Goal: Task Accomplishment & Management: Complete application form

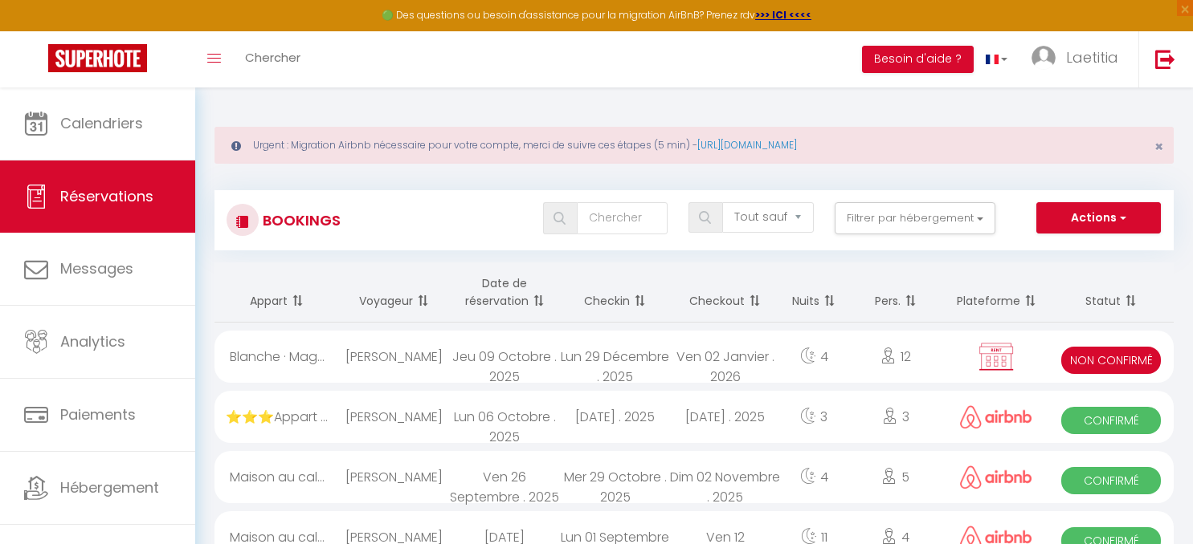
select select "not_cancelled"
click at [123, 202] on span "Réservations" at bounding box center [106, 196] width 93 height 20
click at [307, 359] on div "Blanche · Mag..." at bounding box center [276, 357] width 124 height 52
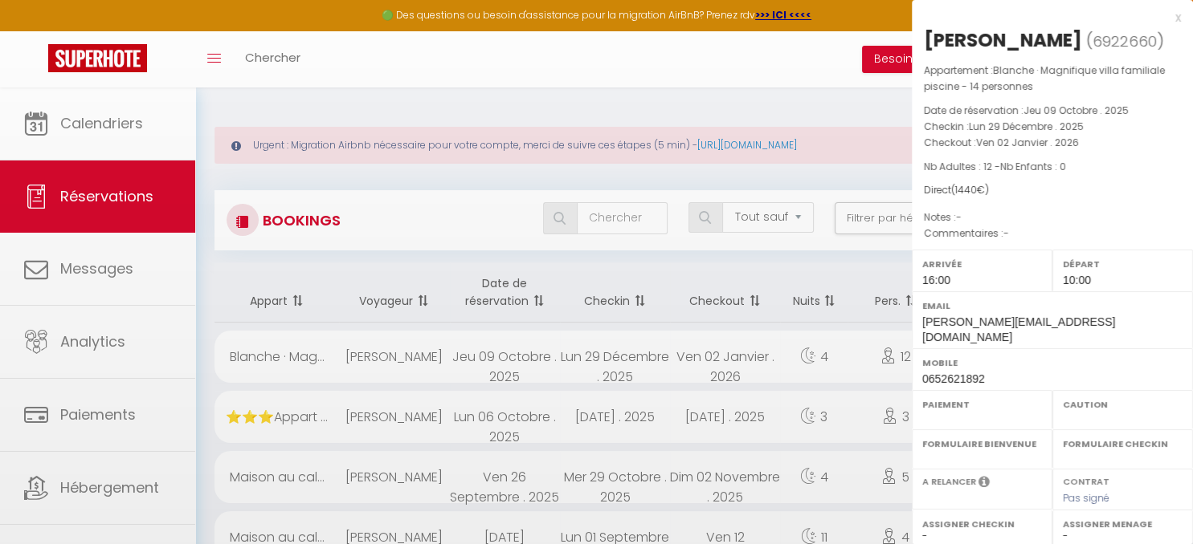
select select "KO"
select select "0"
select select "1"
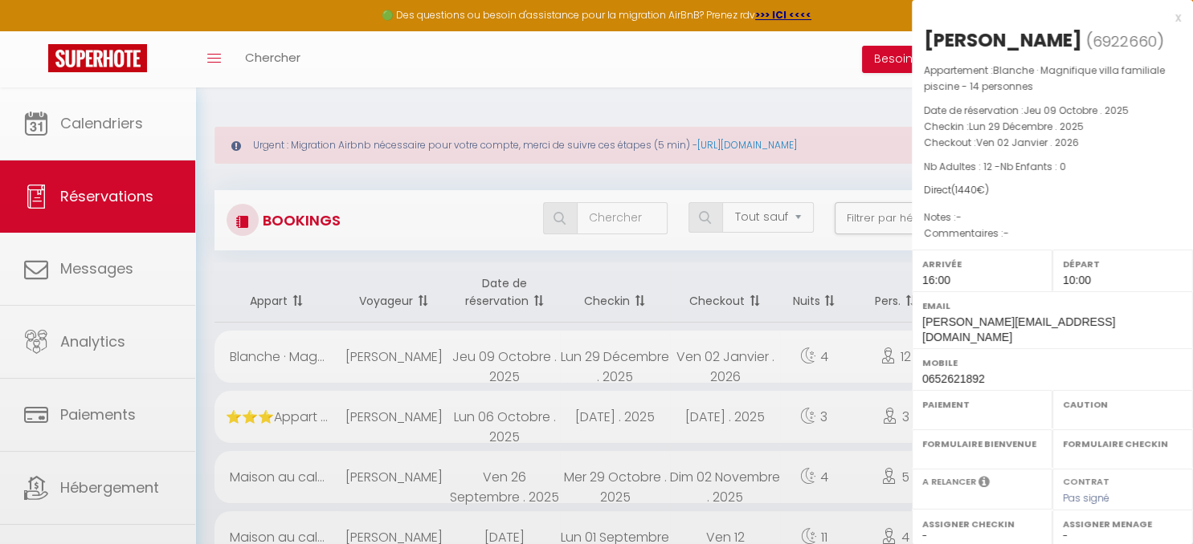
select select
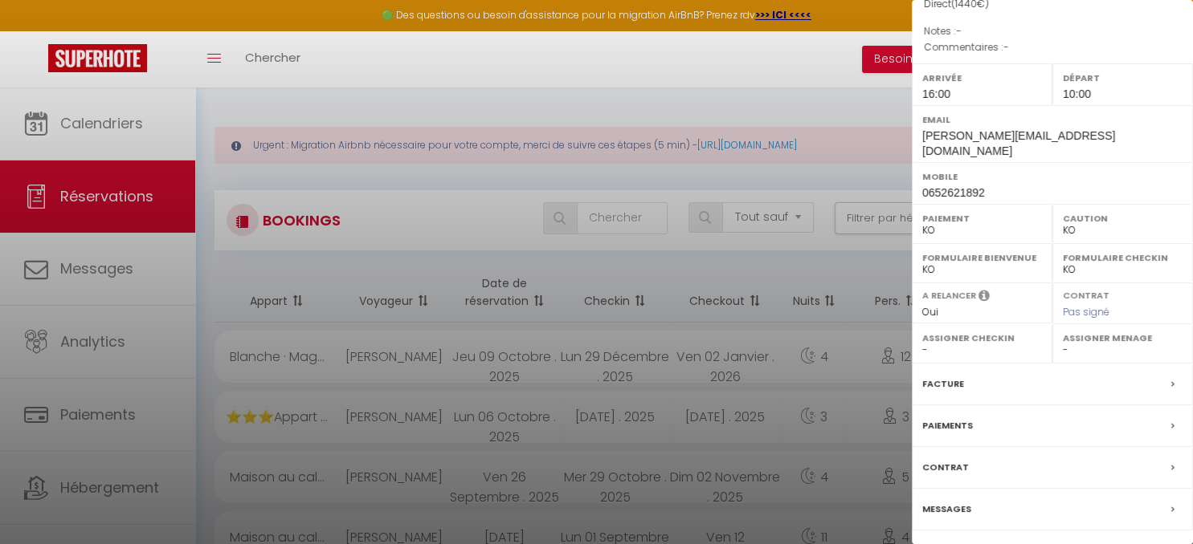
scroll to position [218, 0]
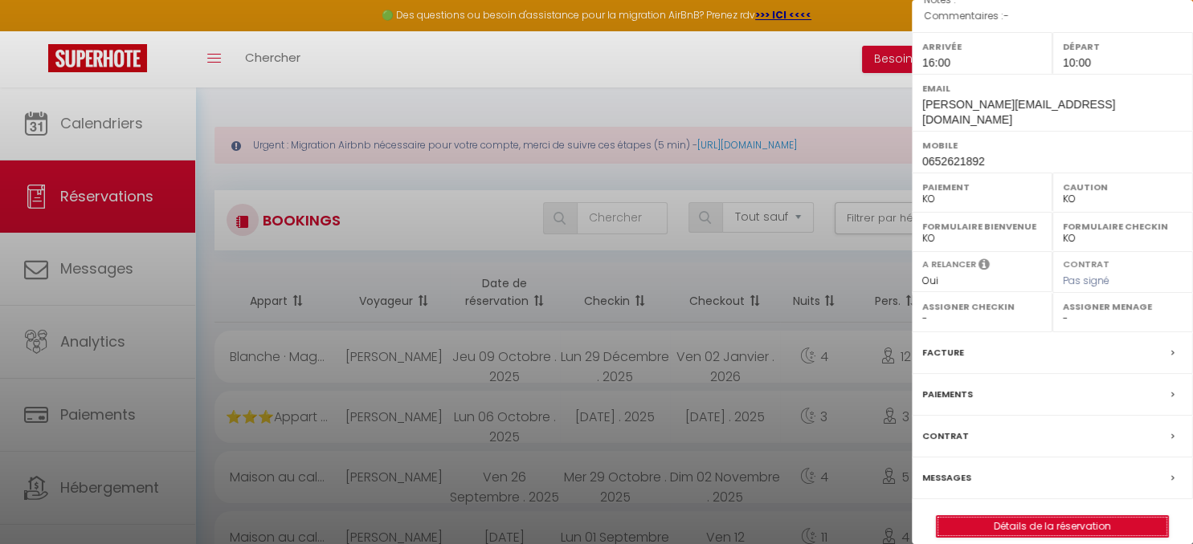
click at [1023, 516] on link "Détails de la réservation" at bounding box center [1051, 526] width 231 height 21
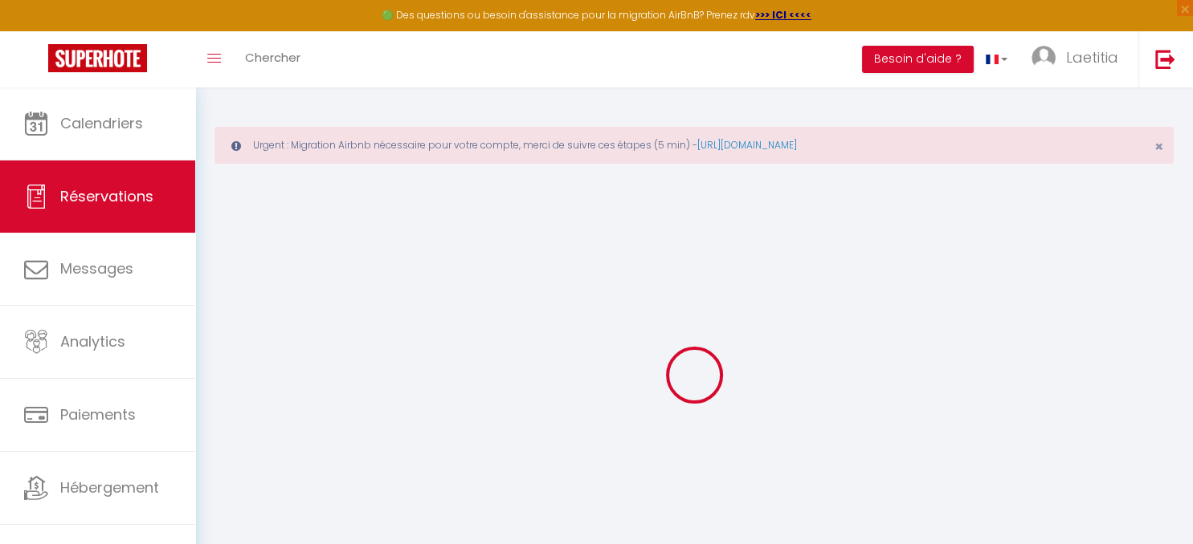
select select
checkbox input "false"
select select
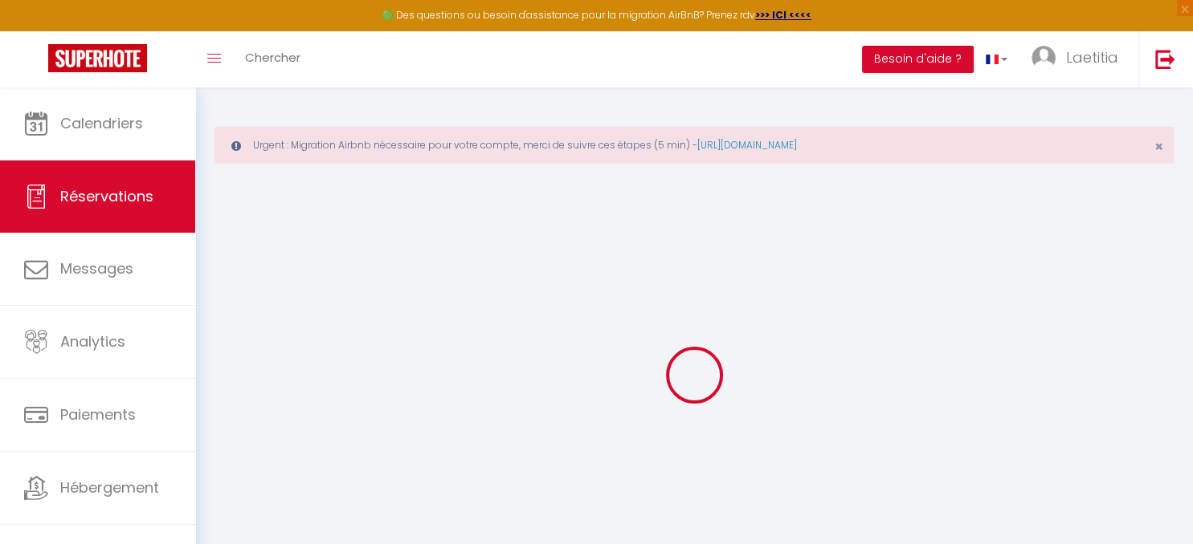
checkbox input "false"
select select
checkbox input "false"
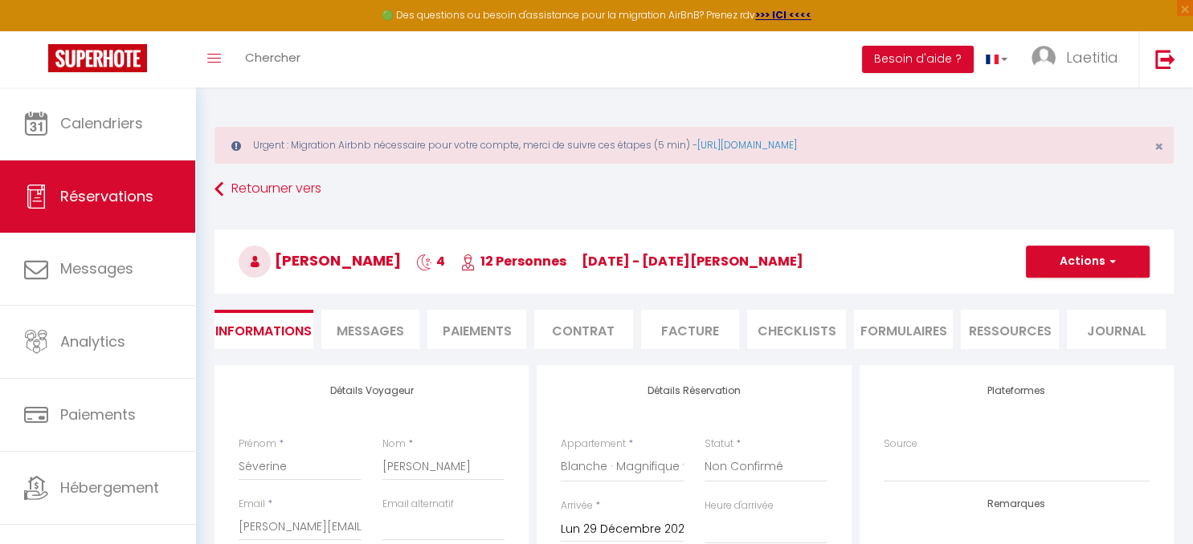
type input "180"
select select
checkbox input "false"
select select "16:00"
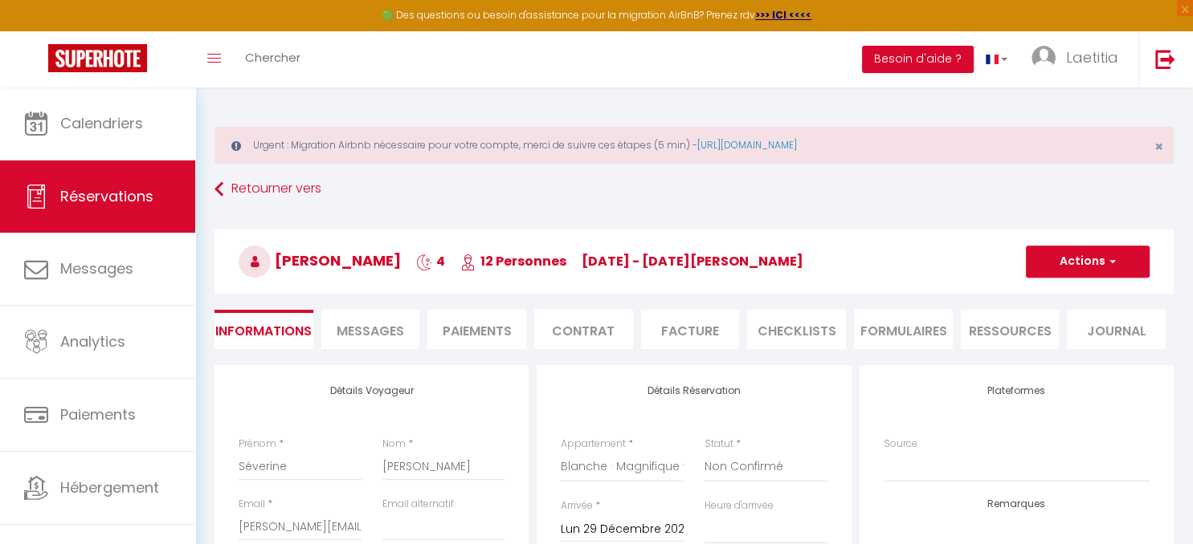
select select "10:00"
click at [600, 340] on li "Contrat" at bounding box center [583, 329] width 99 height 39
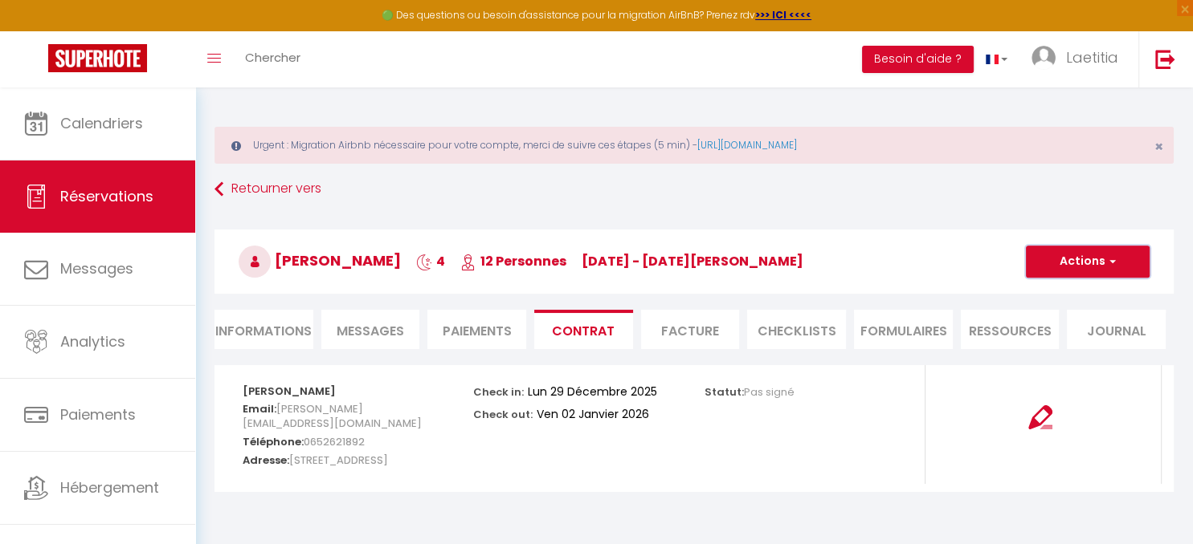
click at [1087, 263] on button "Actions" at bounding box center [1087, 262] width 124 height 32
click at [1068, 319] on link "Envoyer le contrat" at bounding box center [1075, 318] width 135 height 21
type input "[PERSON_NAME][EMAIL_ADDRESS][DOMAIN_NAME]"
select select "fr"
type input "Votre contrat 6922660 - [PERSON_NAME] villa familiale piscine - 14 personnes"
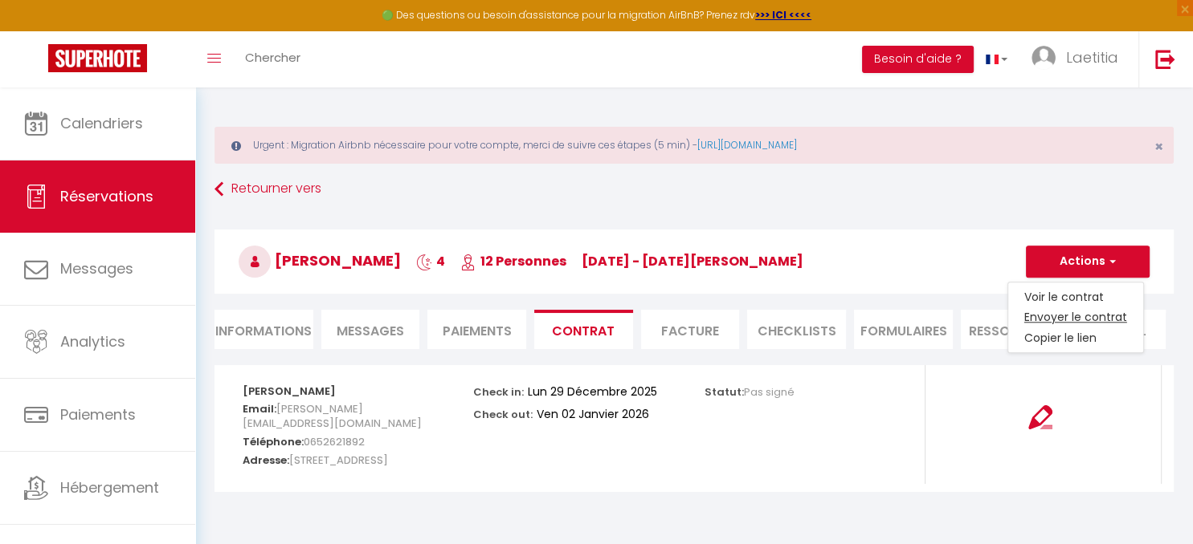
type textarea "Bonjour, Nous vous invitons à cliquer sur le lien suivant pour signer votre con…"
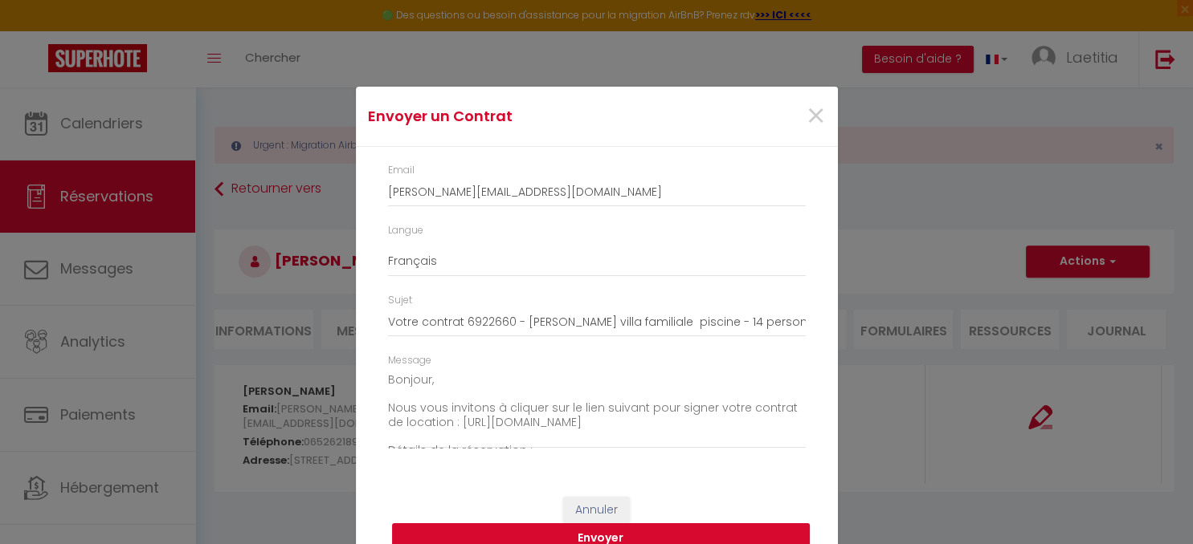
click at [648, 538] on button "Envoyer" at bounding box center [601, 539] width 418 height 31
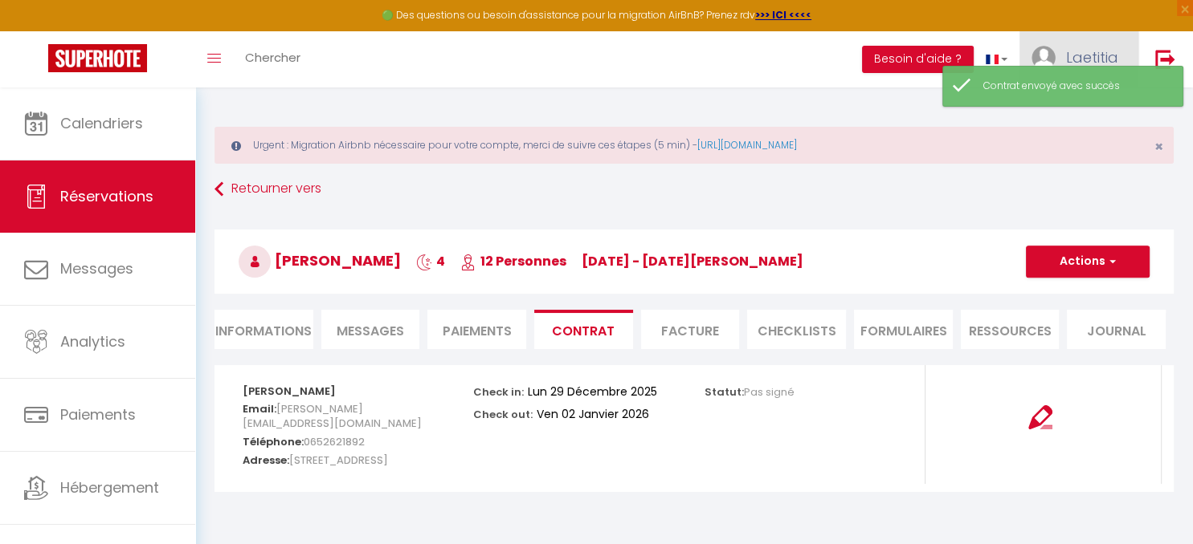
click at [1074, 59] on span "Laetitia" at bounding box center [1092, 57] width 52 height 20
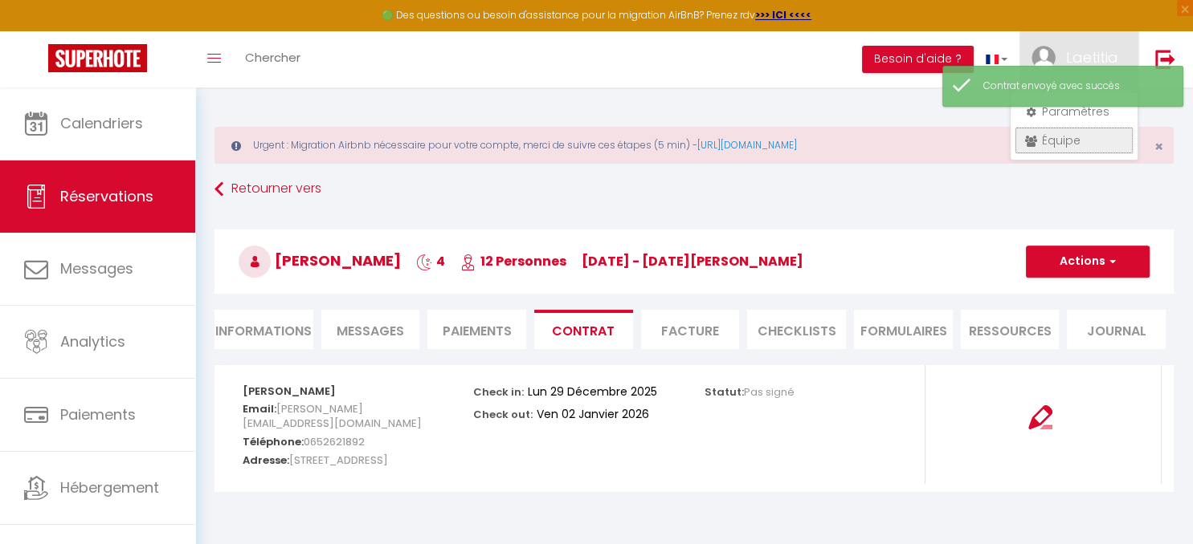
click at [1054, 142] on link "Équipe" at bounding box center [1073, 140] width 119 height 27
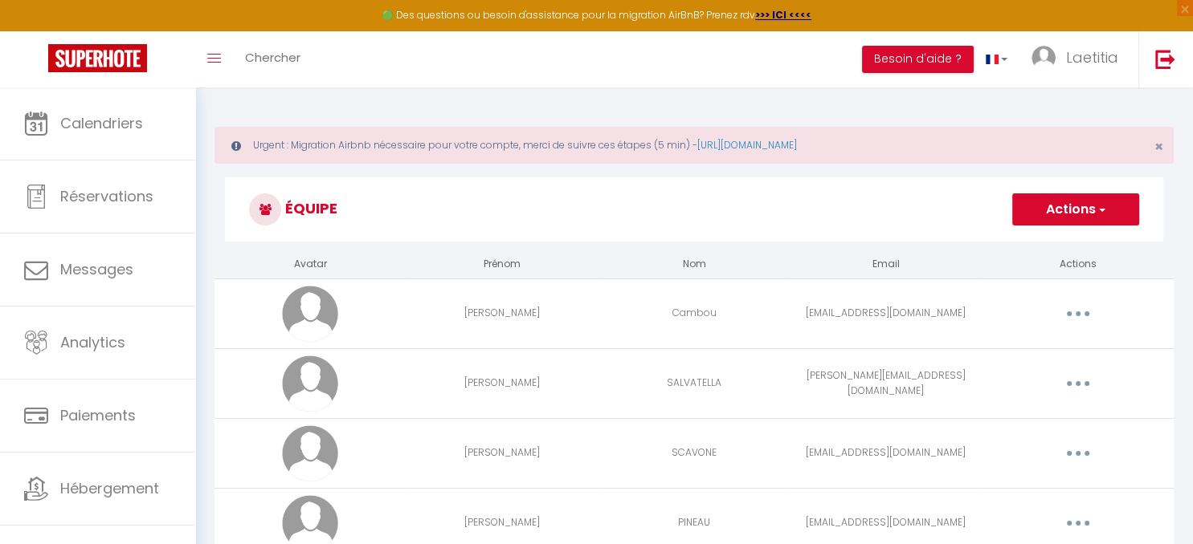
click at [1059, 201] on button "Actions" at bounding box center [1075, 210] width 127 height 32
click at [1038, 242] on link "Ajouter un nouvel utilisateur" at bounding box center [1043, 244] width 190 height 21
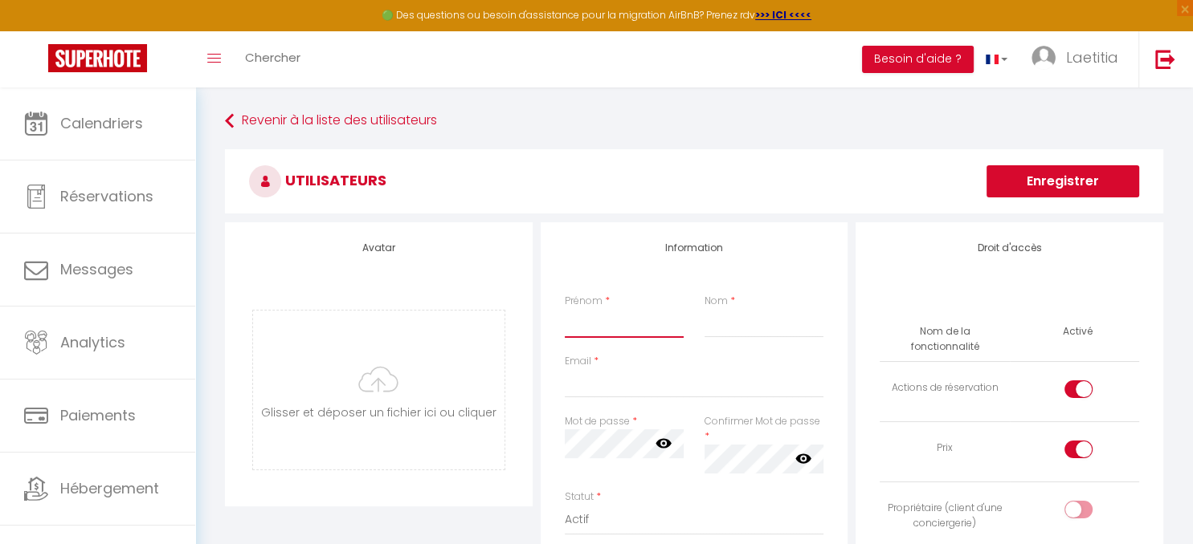
click at [597, 330] on input "Prénom" at bounding box center [624, 323] width 119 height 29
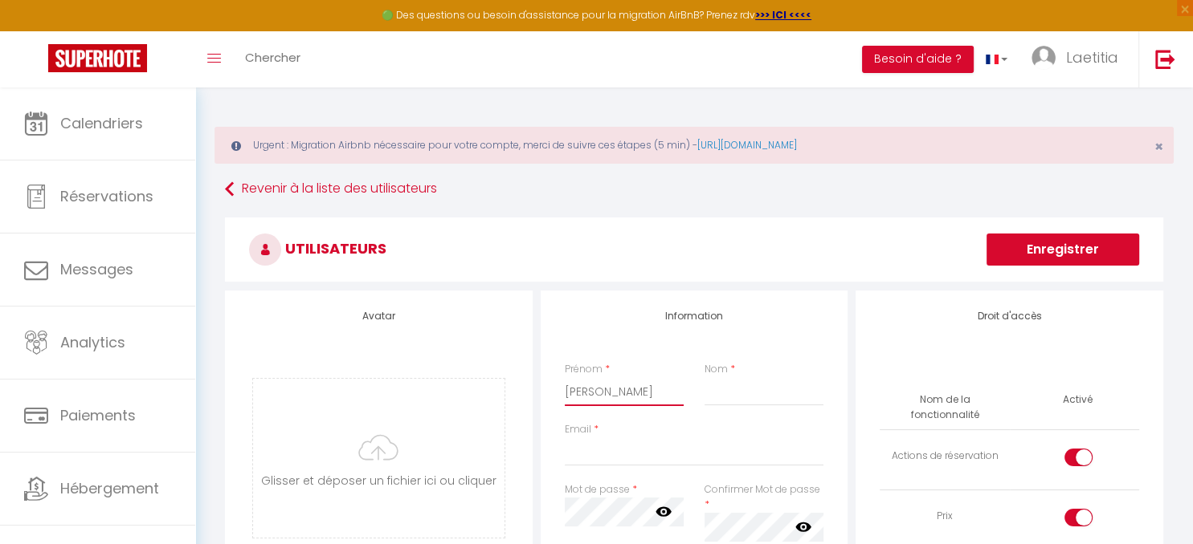
type input "[PERSON_NAME]"
click at [725, 390] on input "Oliveiro" at bounding box center [763, 391] width 119 height 29
type input "[PERSON_NAME]"
click at [606, 460] on input "Email" at bounding box center [694, 452] width 259 height 29
paste input "[PERSON_NAME][EMAIL_ADDRESS][DOMAIN_NAME]"
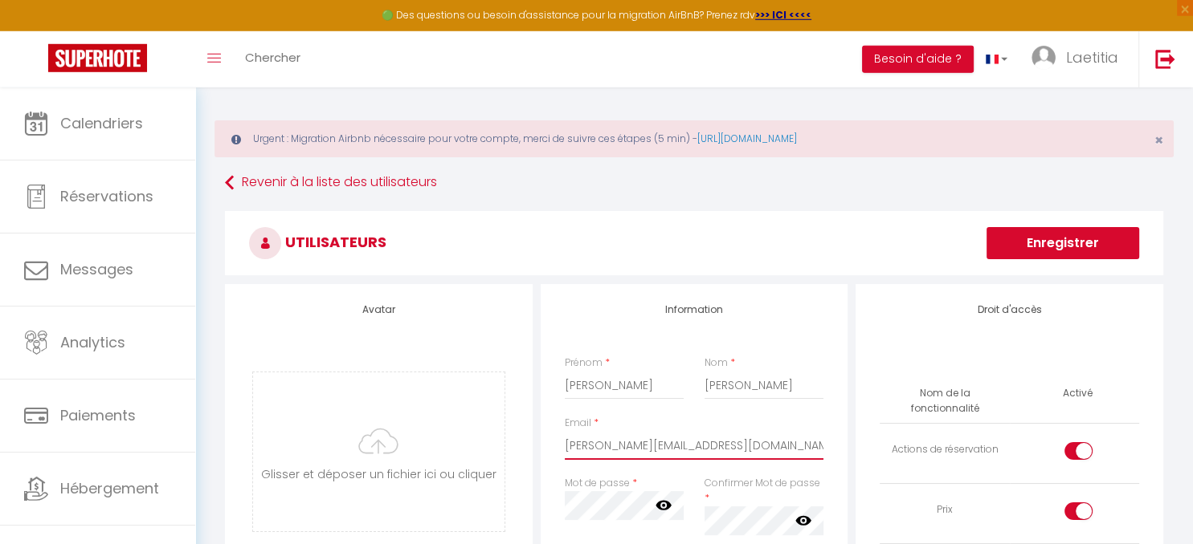
scroll to position [84, 0]
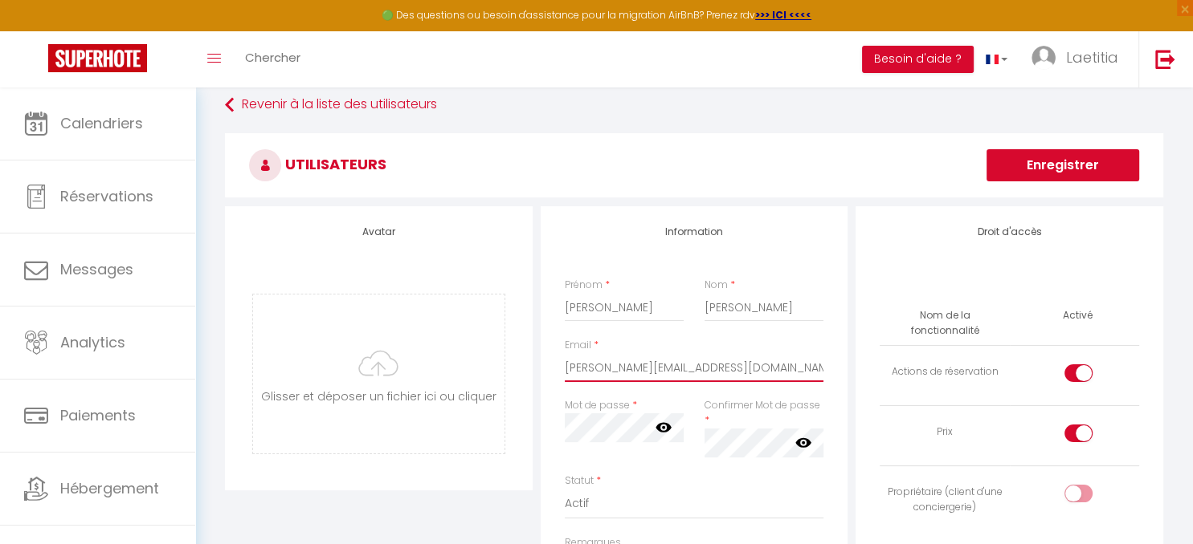
type input "[PERSON_NAME][EMAIL_ADDRESS][DOMAIN_NAME]"
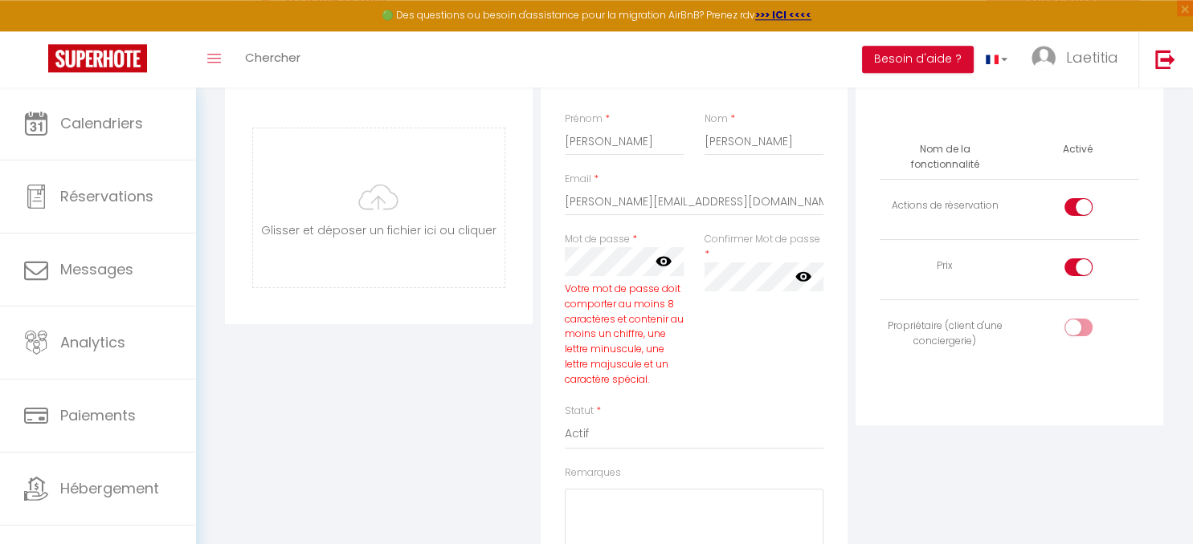
scroll to position [254, 0]
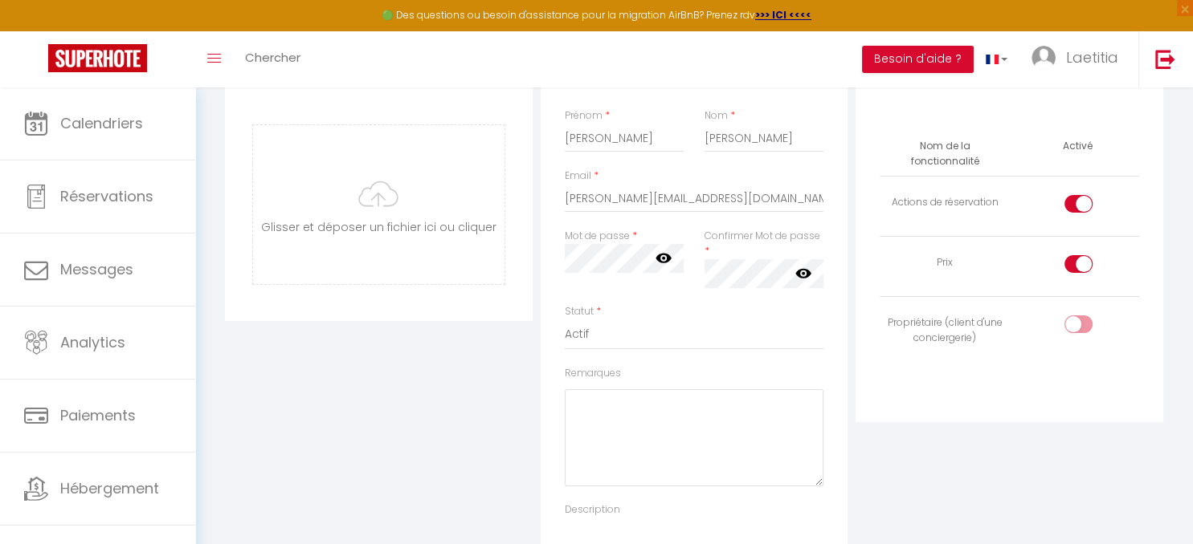
click at [808, 270] on icon at bounding box center [803, 273] width 16 height 10
click at [659, 260] on icon at bounding box center [663, 259] width 16 height 10
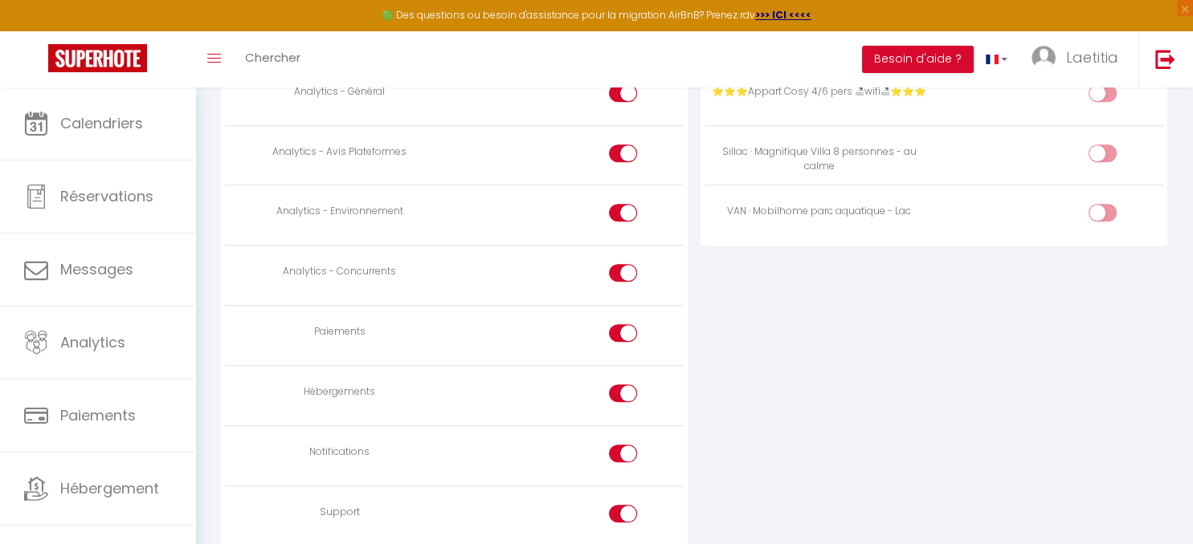
scroll to position [1488, 0]
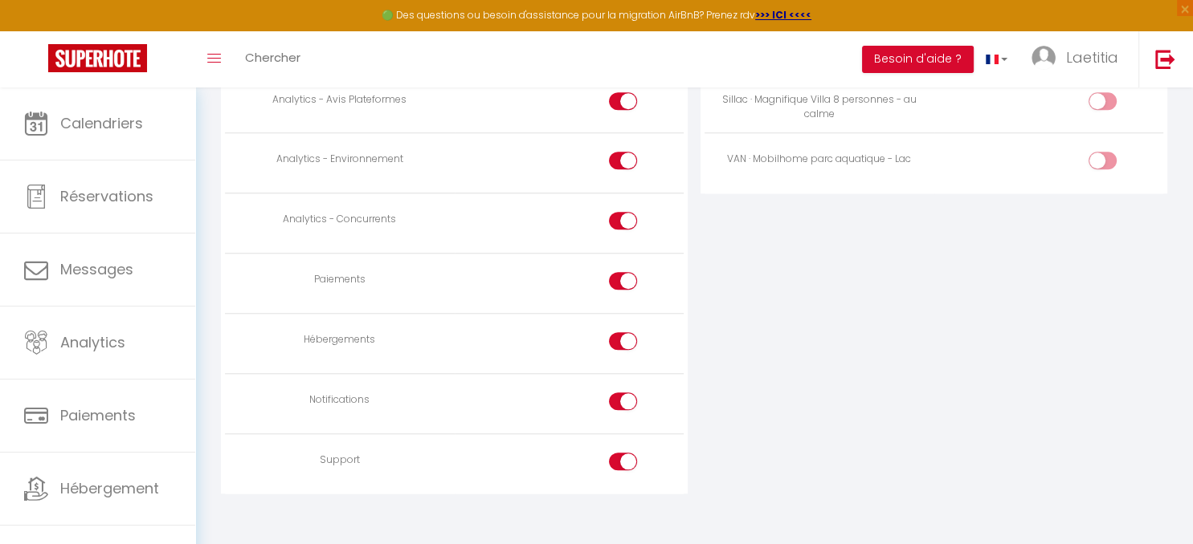
click at [614, 393] on div at bounding box center [623, 402] width 28 height 18
click at [622, 393] on input "checkbox" at bounding box center [636, 405] width 28 height 24
checkbox input "false"
click at [631, 453] on input "checkbox" at bounding box center [636, 465] width 28 height 24
checkbox input "false"
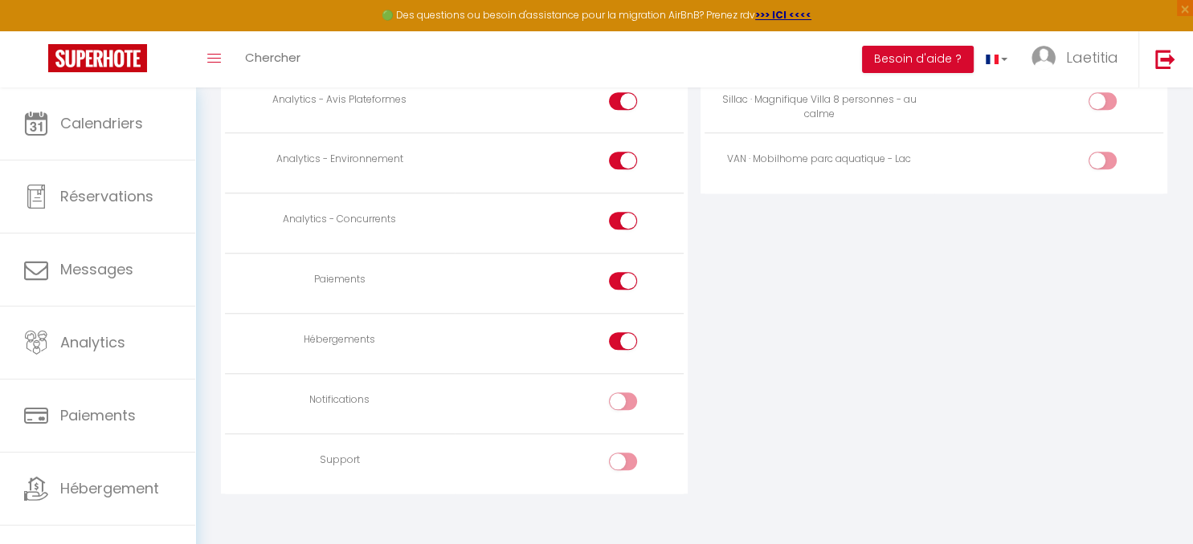
scroll to position [1404, 0]
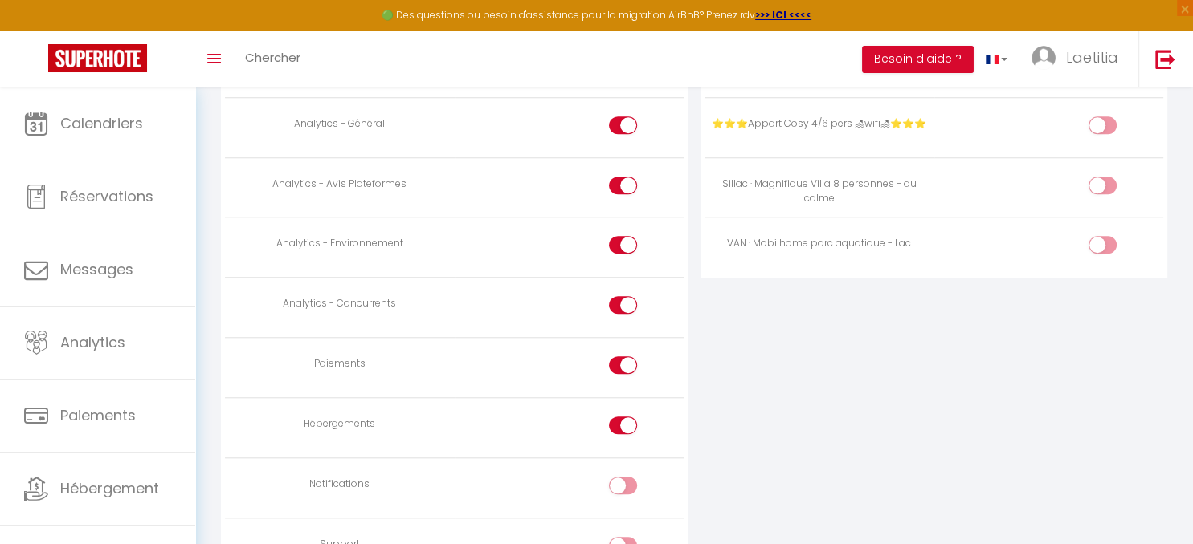
click at [627, 357] on input "checkbox" at bounding box center [636, 369] width 28 height 24
checkbox input "false"
click at [623, 296] on input "checkbox" at bounding box center [636, 308] width 28 height 24
checkbox input "false"
click at [626, 236] on input "checkbox" at bounding box center [636, 248] width 28 height 24
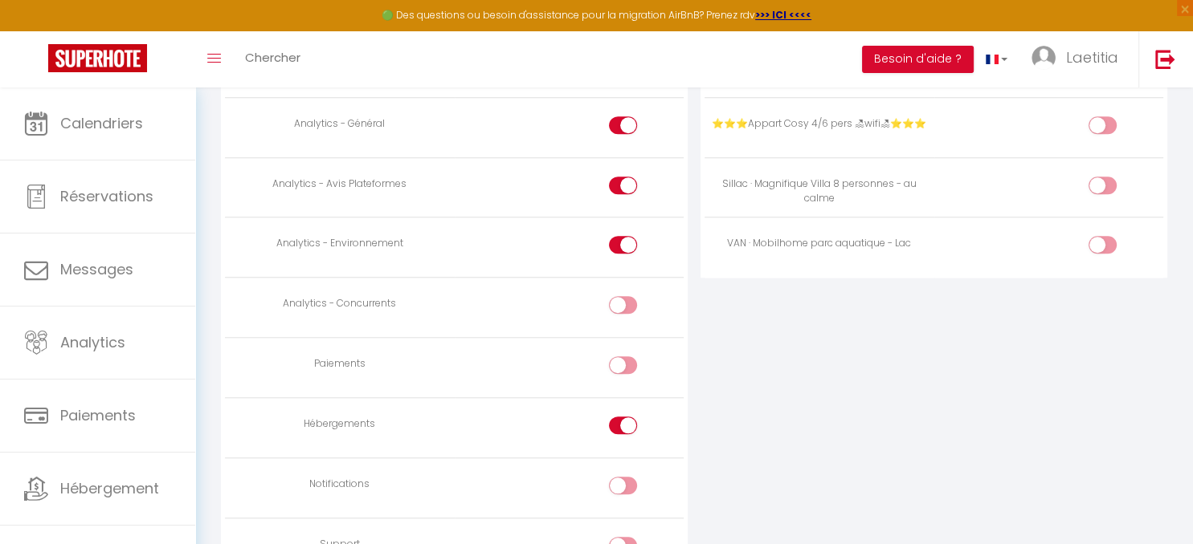
checkbox input "false"
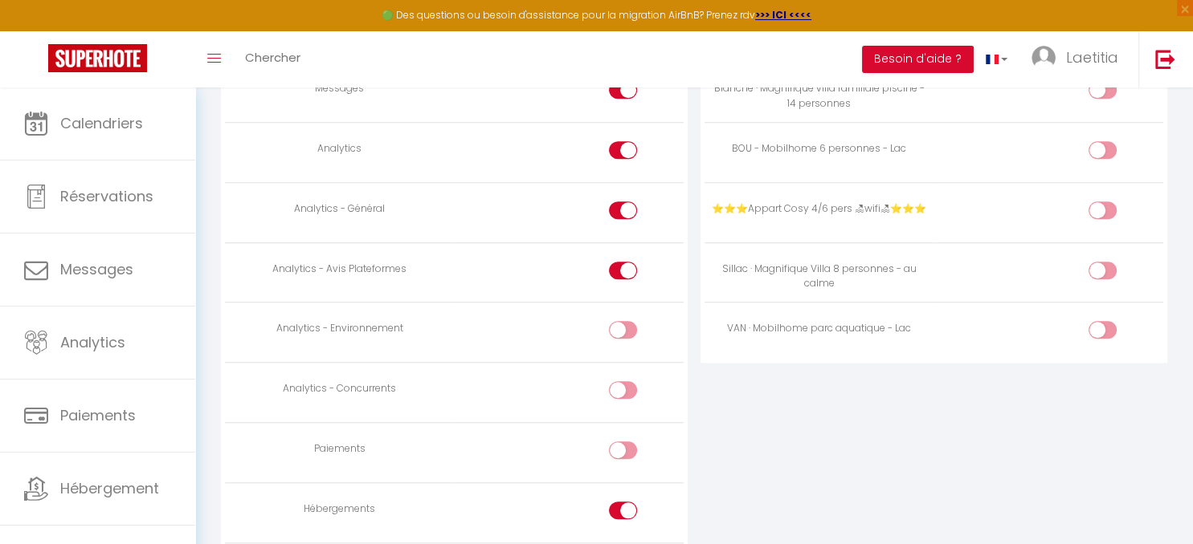
click at [623, 266] on input "checkbox" at bounding box center [636, 274] width 28 height 24
checkbox input "false"
click at [624, 206] on input "checkbox" at bounding box center [636, 214] width 28 height 24
checkbox input "false"
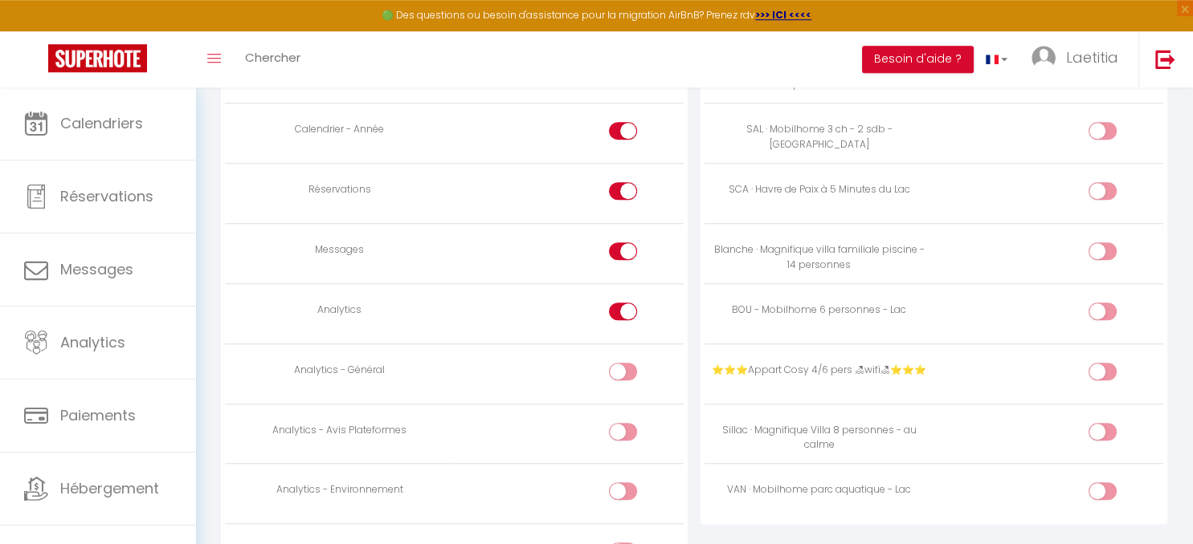
scroll to position [1149, 0]
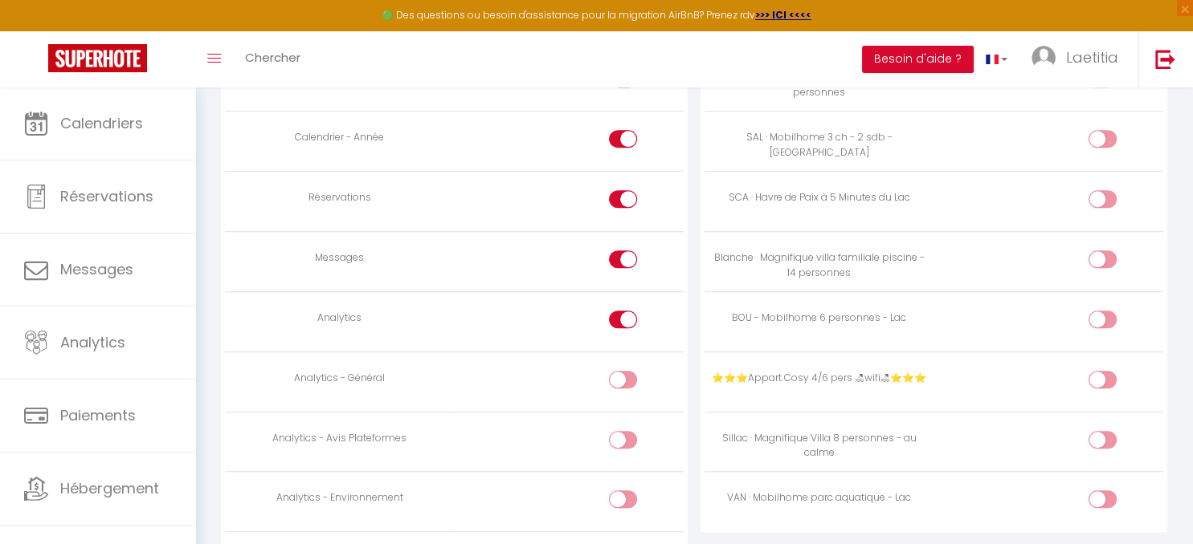
click at [622, 311] on div at bounding box center [623, 320] width 28 height 18
click at [622, 311] on input "checkbox" at bounding box center [636, 323] width 28 height 24
checkbox input "false"
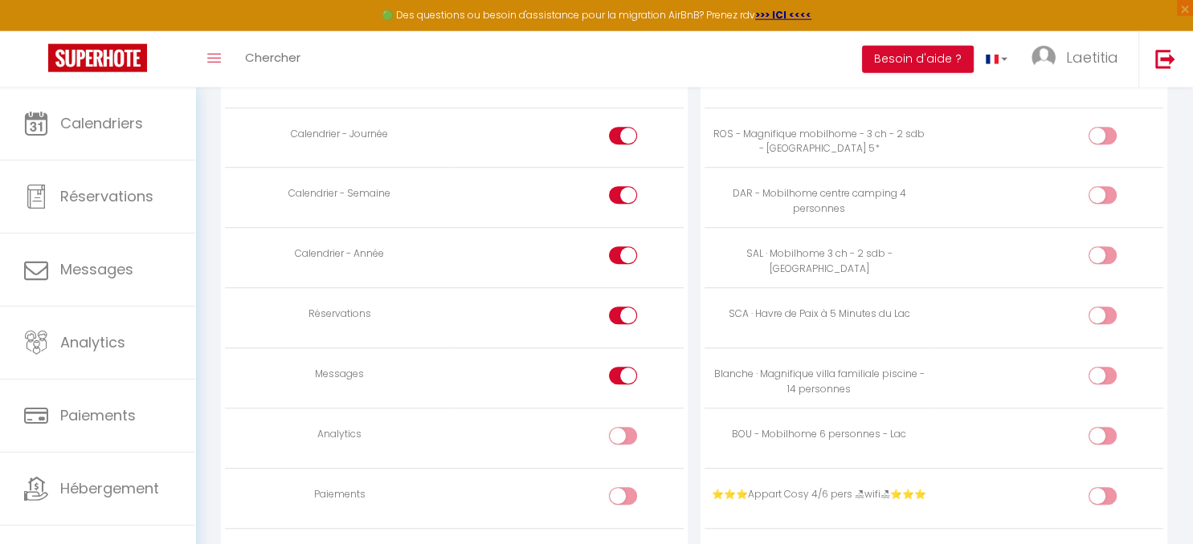
scroll to position [1064, 0]
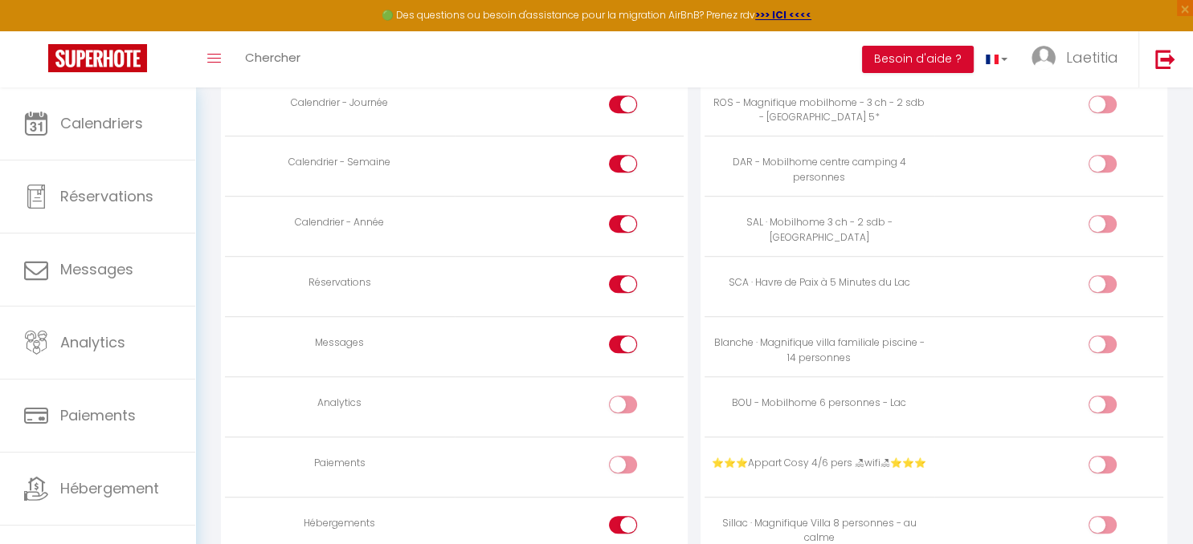
click at [1103, 339] on input "checkbox" at bounding box center [1116, 348] width 28 height 24
checkbox input "true"
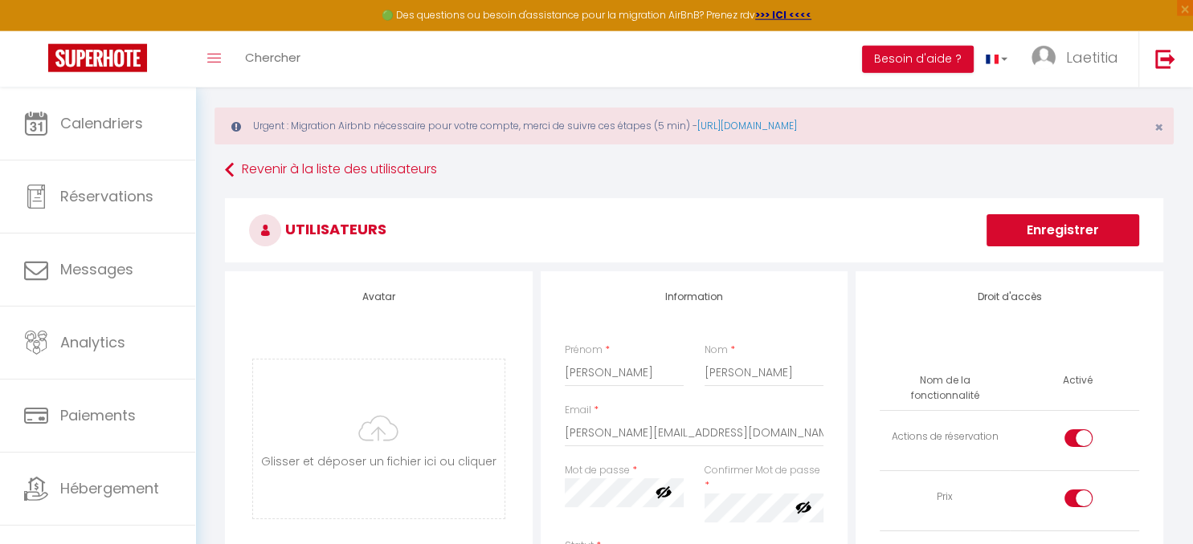
scroll to position [0, 0]
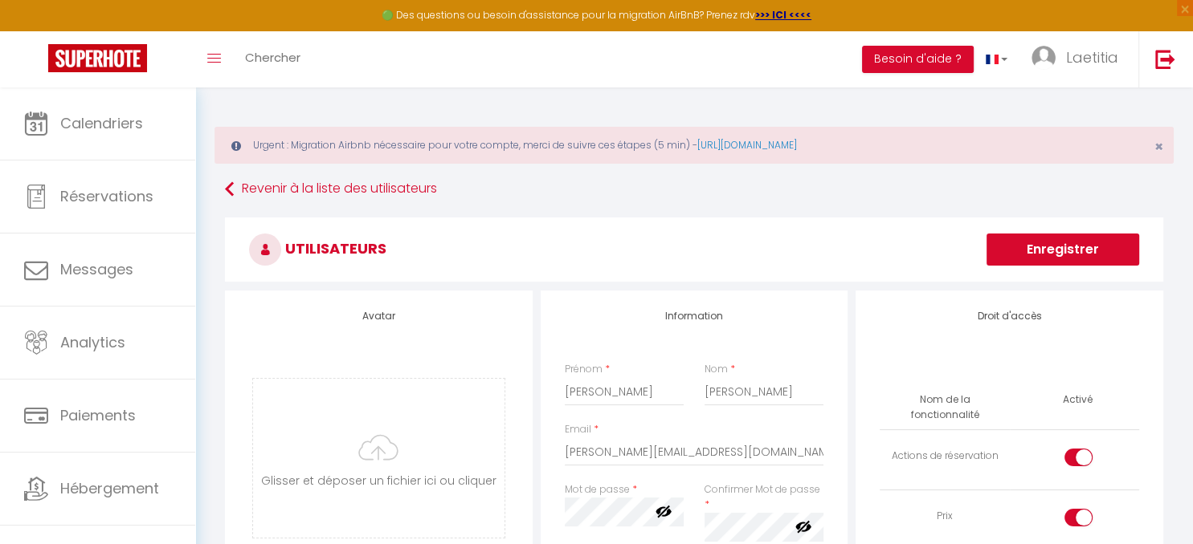
click at [1042, 255] on button "Enregistrer" at bounding box center [1062, 250] width 153 height 32
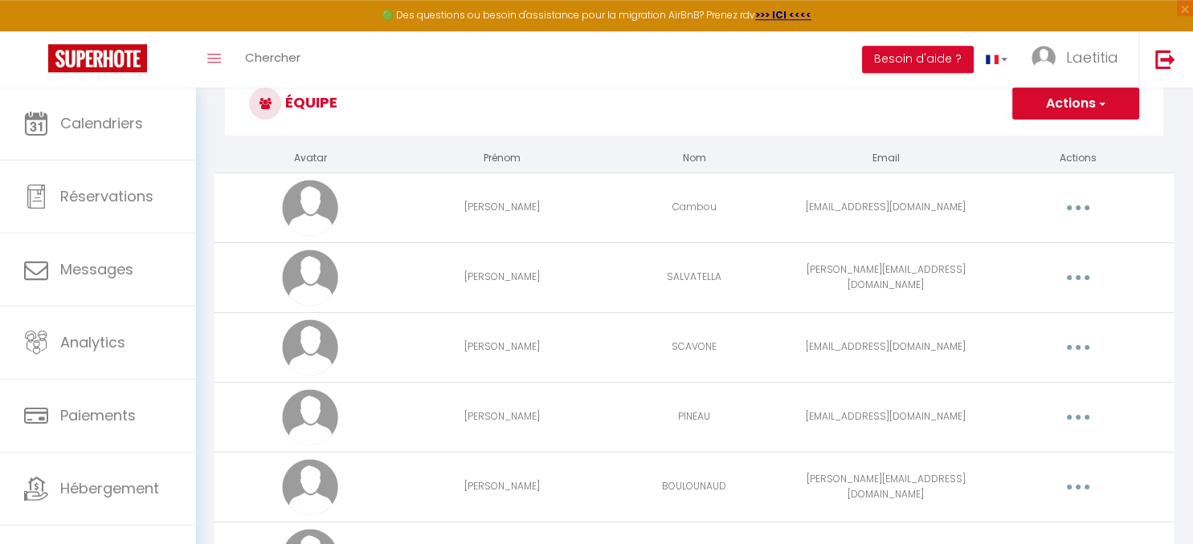
scroll to position [74, 0]
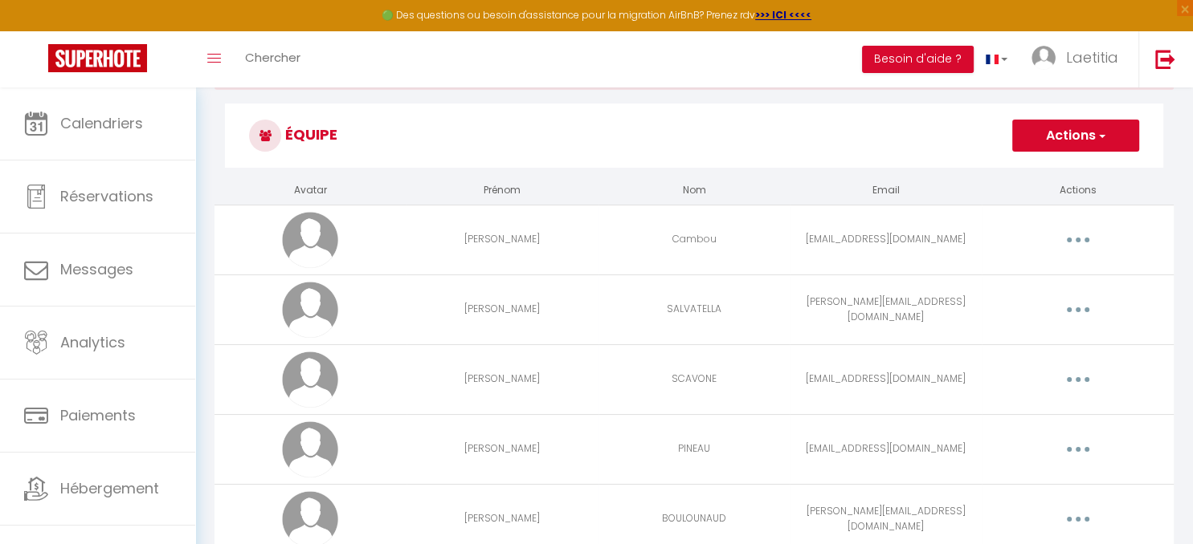
click at [1073, 145] on button "Actions" at bounding box center [1075, 136] width 127 height 32
click at [1066, 165] on link "Ajouter un nouvel utilisateur" at bounding box center [1043, 171] width 190 height 21
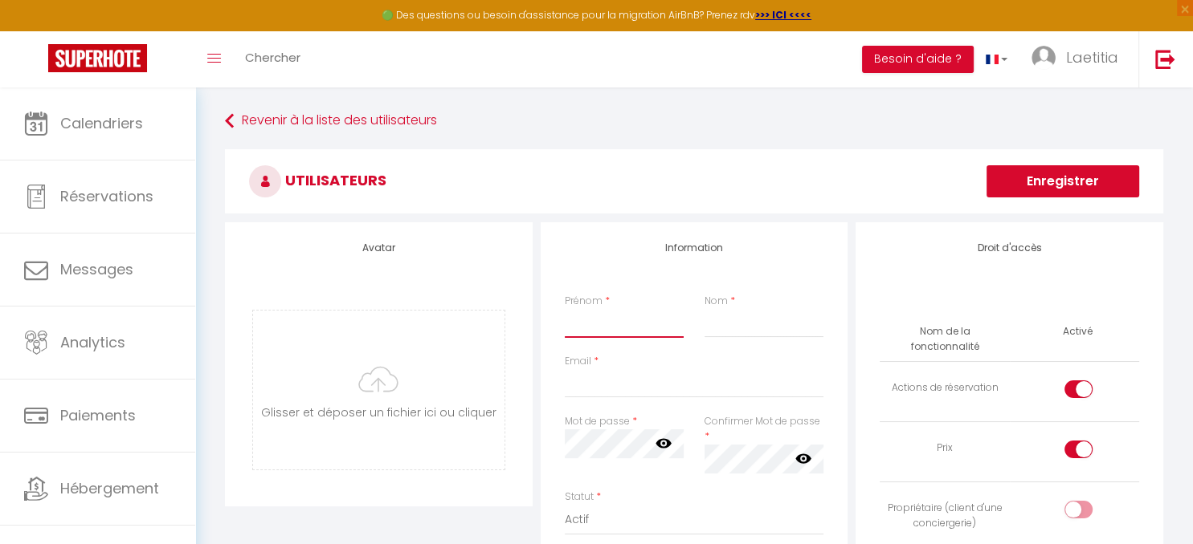
click at [602, 329] on input "Prénom" at bounding box center [624, 323] width 119 height 29
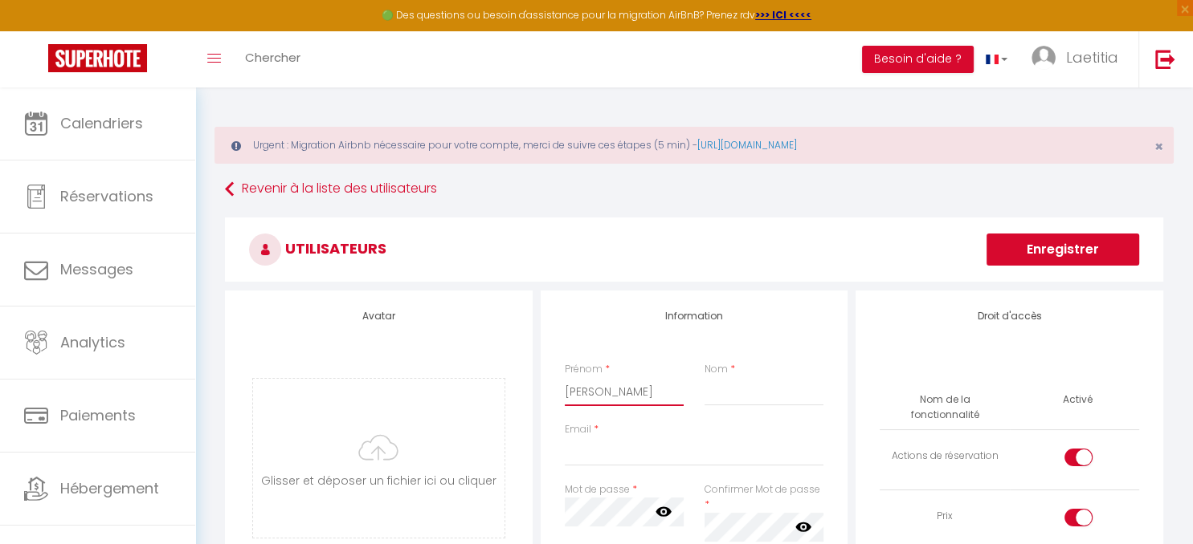
type input "[PERSON_NAME]"
type input "DARENGOSSE"
click at [595, 452] on input "Email" at bounding box center [694, 452] width 259 height 29
paste input "[EMAIL_ADDRESS][DOMAIN_NAME]"
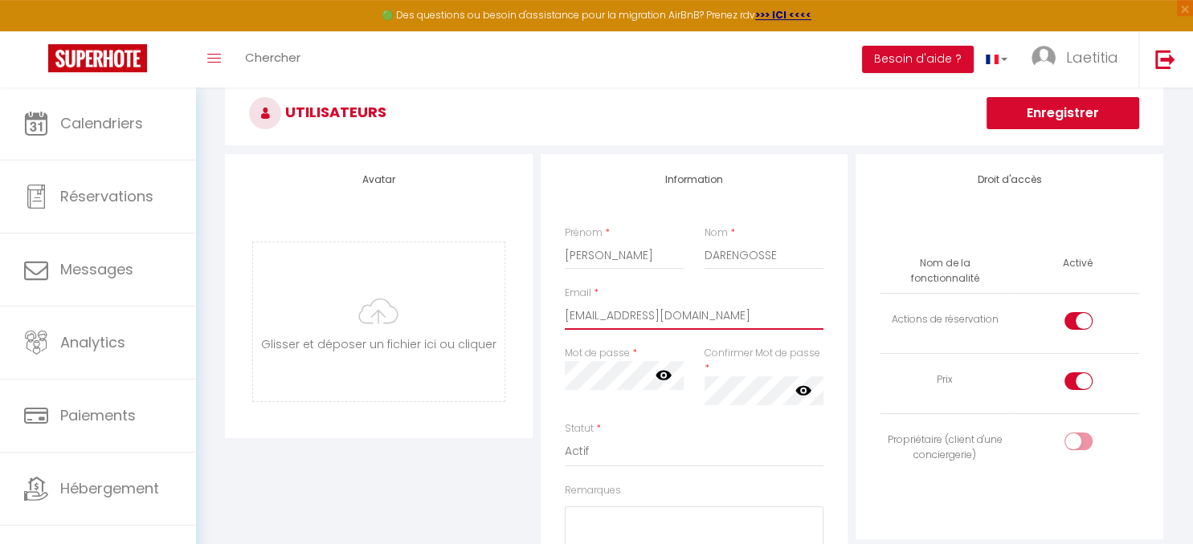
scroll to position [169, 0]
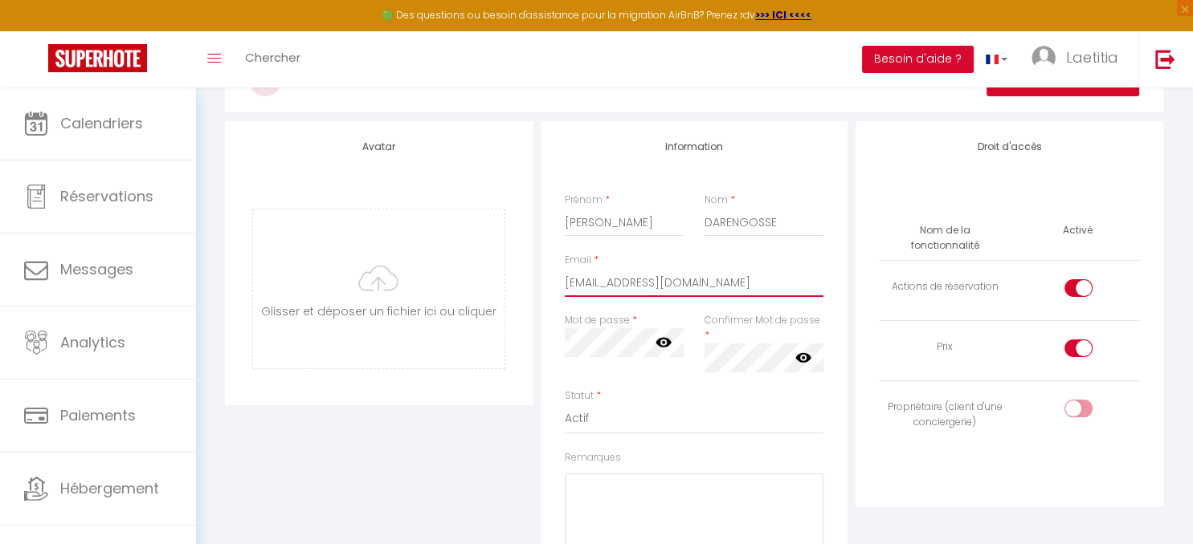
type input "[EMAIL_ADDRESS][DOMAIN_NAME]"
click at [801, 357] on icon at bounding box center [803, 358] width 16 height 10
click at [661, 341] on icon at bounding box center [663, 342] width 16 height 16
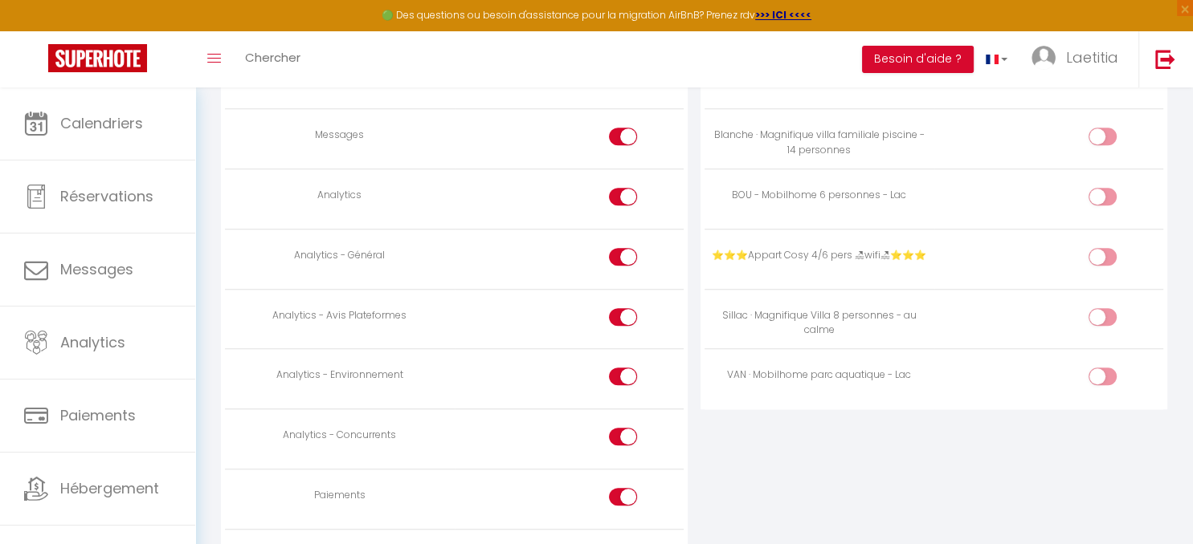
scroll to position [1488, 0]
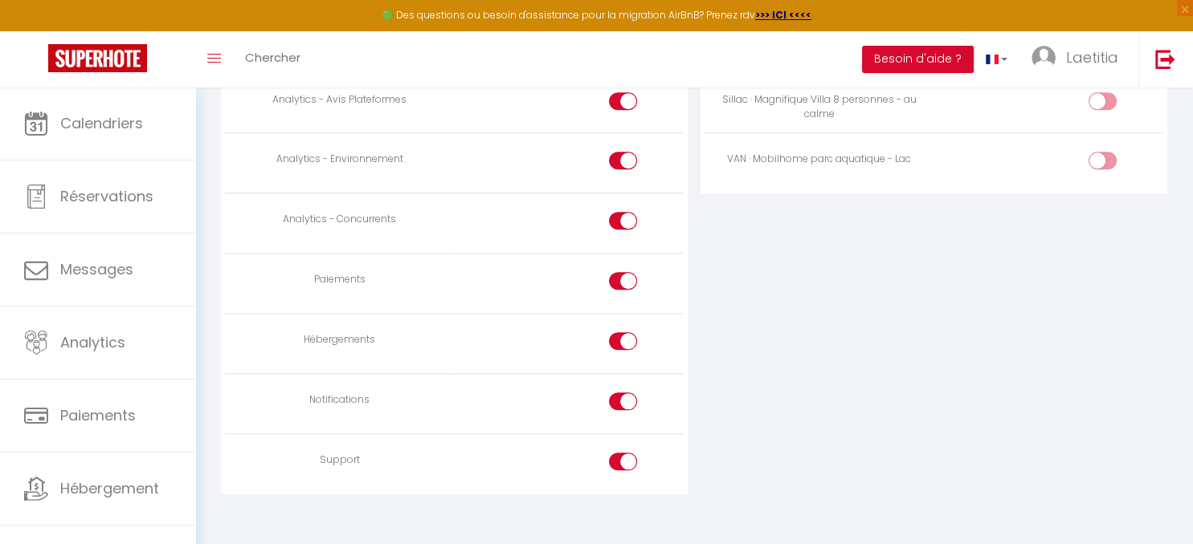
click at [617, 453] on div at bounding box center [623, 462] width 28 height 18
click at [622, 453] on input "checkbox" at bounding box center [636, 465] width 28 height 24
checkbox input "false"
click at [620, 377] on td at bounding box center [569, 403] width 229 height 60
click at [622, 332] on div at bounding box center [623, 341] width 28 height 18
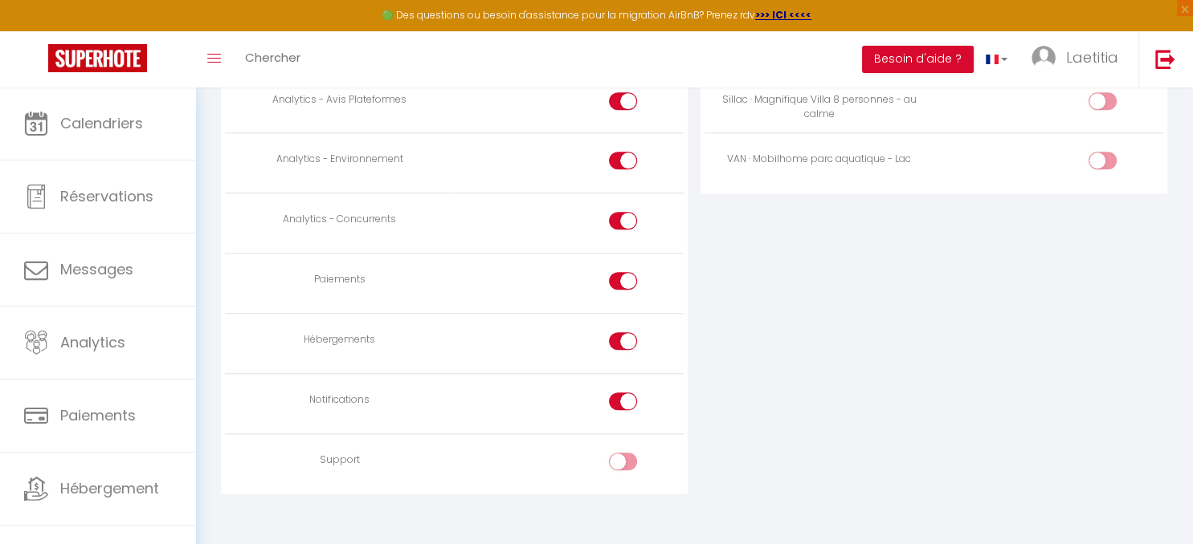
click at [622, 332] on input "checkbox" at bounding box center [636, 344] width 28 height 24
checkbox input "false"
click at [622, 393] on div at bounding box center [623, 402] width 28 height 18
click at [622, 393] on input "checkbox" at bounding box center [636, 405] width 28 height 24
checkbox input "false"
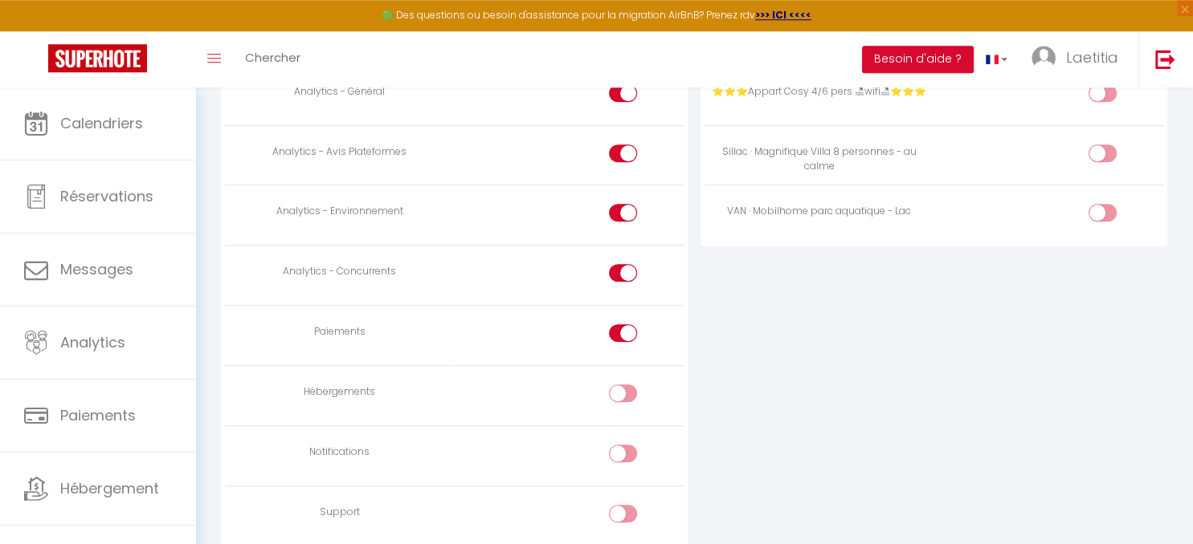
scroll to position [1404, 0]
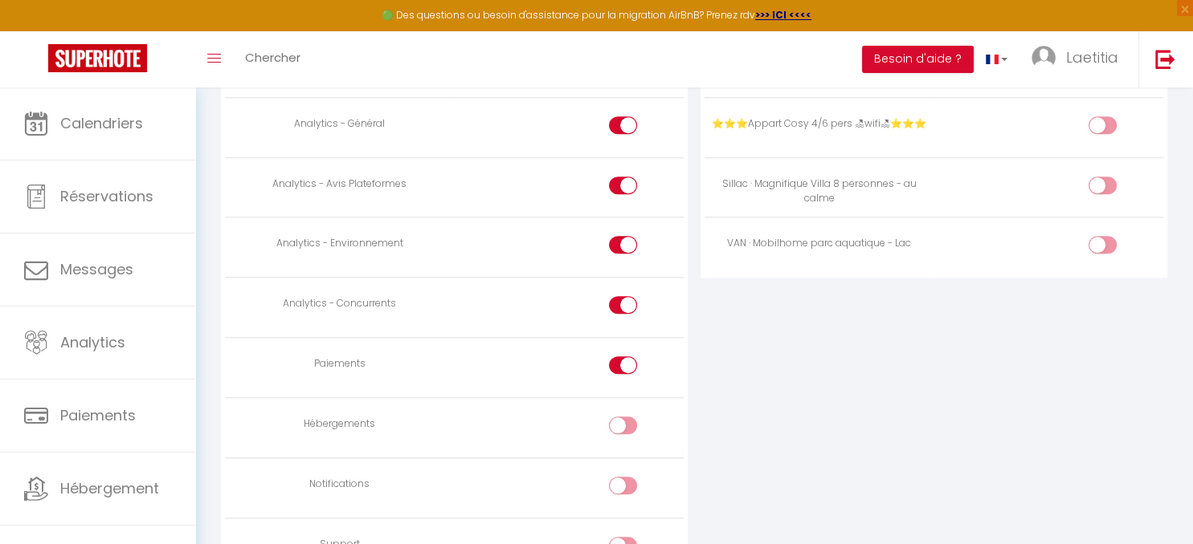
click at [625, 357] on input "checkbox" at bounding box center [636, 369] width 28 height 24
checkbox input "false"
click at [626, 296] on input "checkbox" at bounding box center [636, 308] width 28 height 24
checkbox input "false"
click at [620, 220] on td at bounding box center [569, 248] width 229 height 60
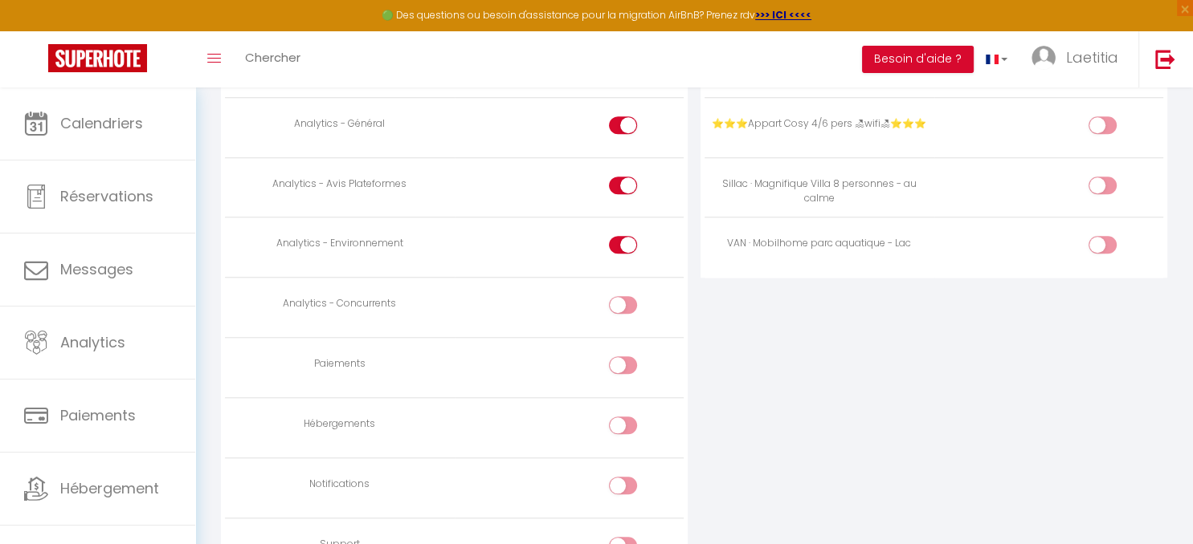
click at [620, 236] on div at bounding box center [623, 245] width 28 height 18
click at [622, 236] on input "checkbox" at bounding box center [636, 248] width 28 height 24
checkbox input "false"
click at [617, 181] on div at bounding box center [623, 186] width 28 height 18
click at [622, 181] on input "checkbox" at bounding box center [636, 189] width 28 height 24
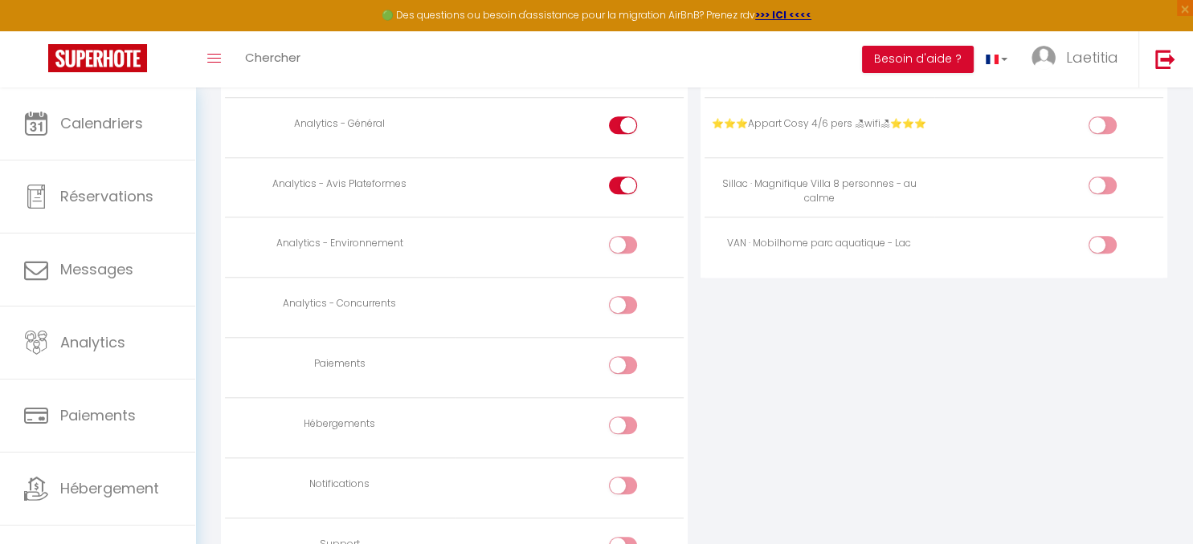
checkbox input "false"
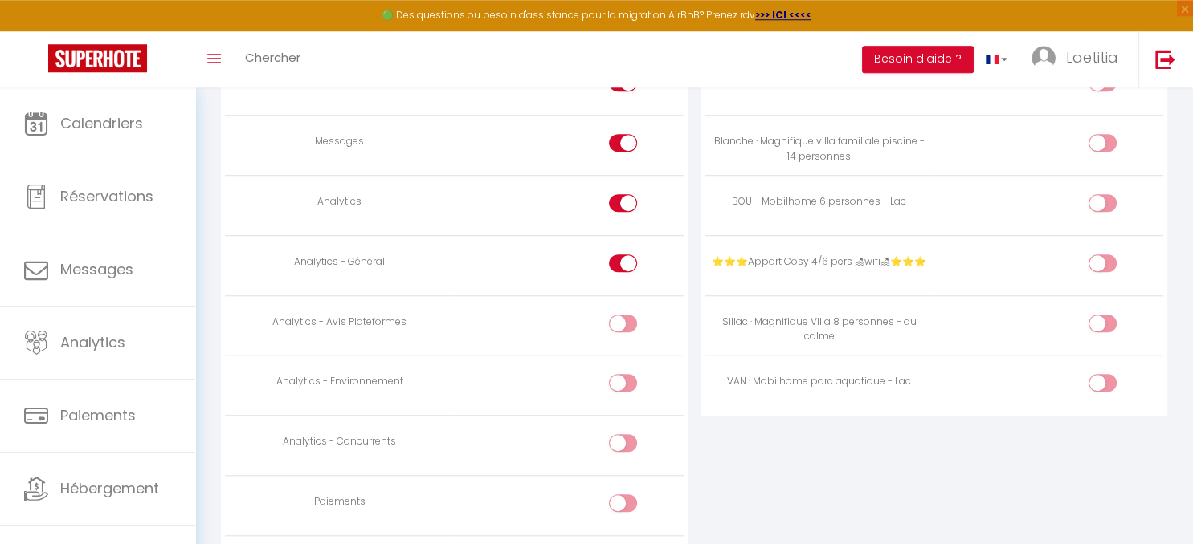
scroll to position [1233, 0]
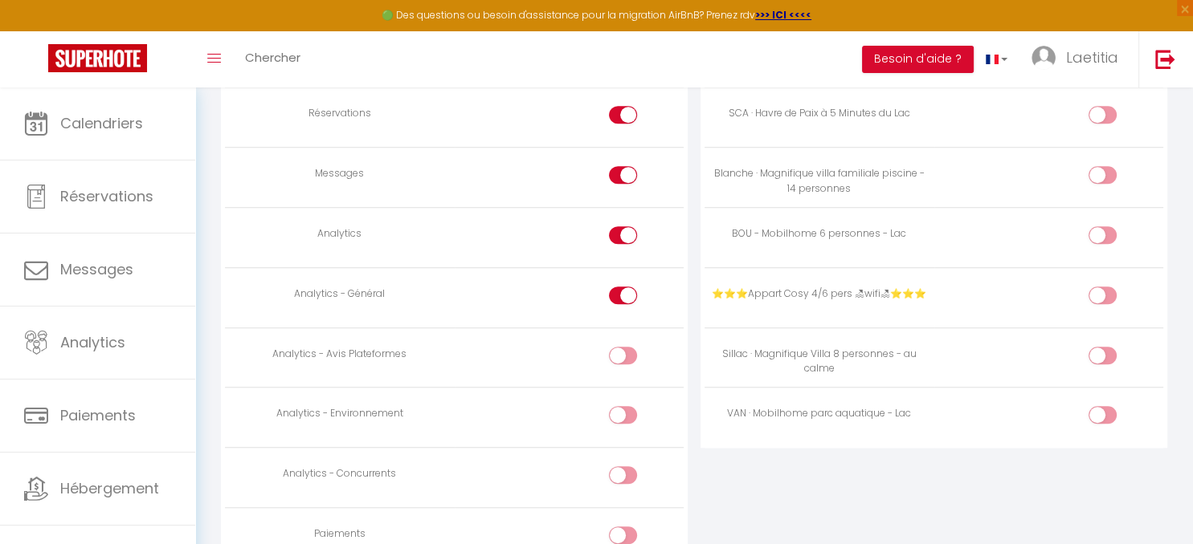
click at [617, 287] on div at bounding box center [623, 296] width 28 height 18
click at [622, 287] on input "checkbox" at bounding box center [636, 299] width 28 height 24
checkbox input "false"
click at [618, 226] on div at bounding box center [623, 235] width 28 height 18
click at [622, 226] on input "checkbox" at bounding box center [636, 238] width 28 height 24
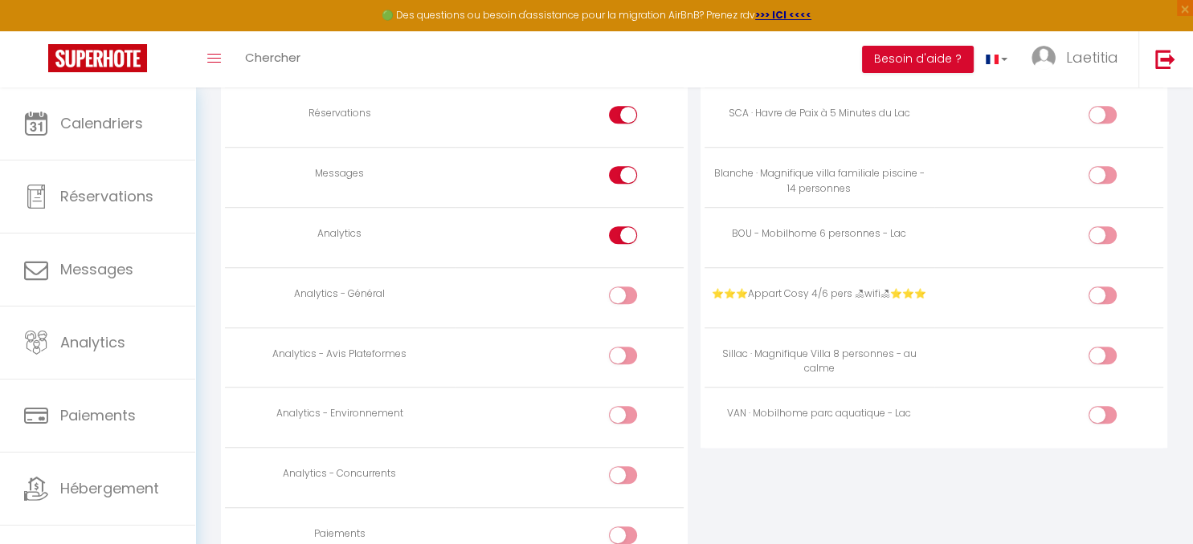
checkbox input "false"
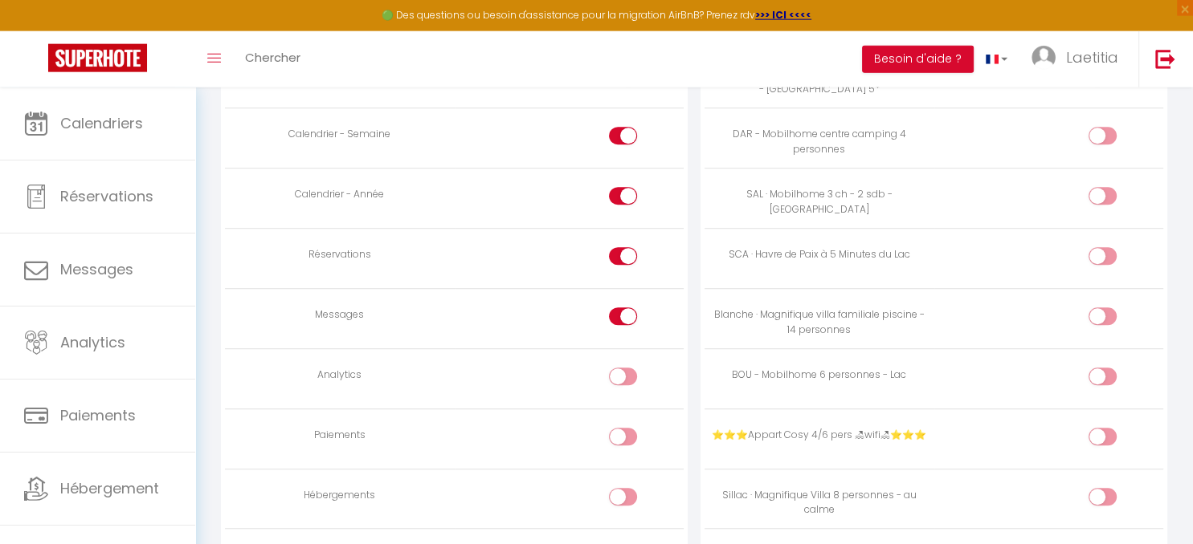
scroll to position [1064, 0]
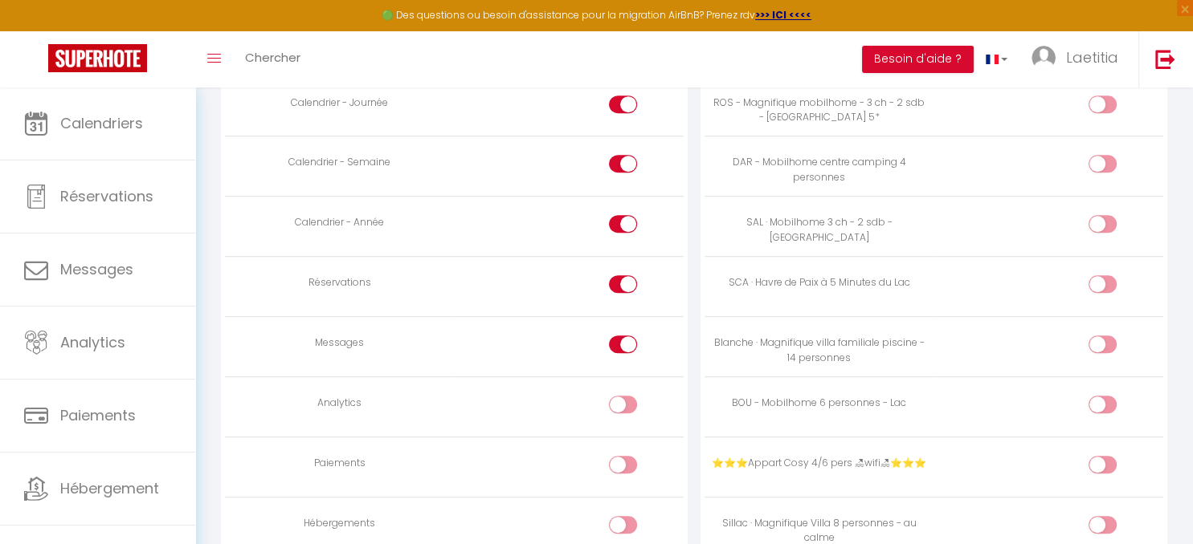
click at [1112, 162] on input "checkbox" at bounding box center [1116, 167] width 28 height 24
checkbox input "true"
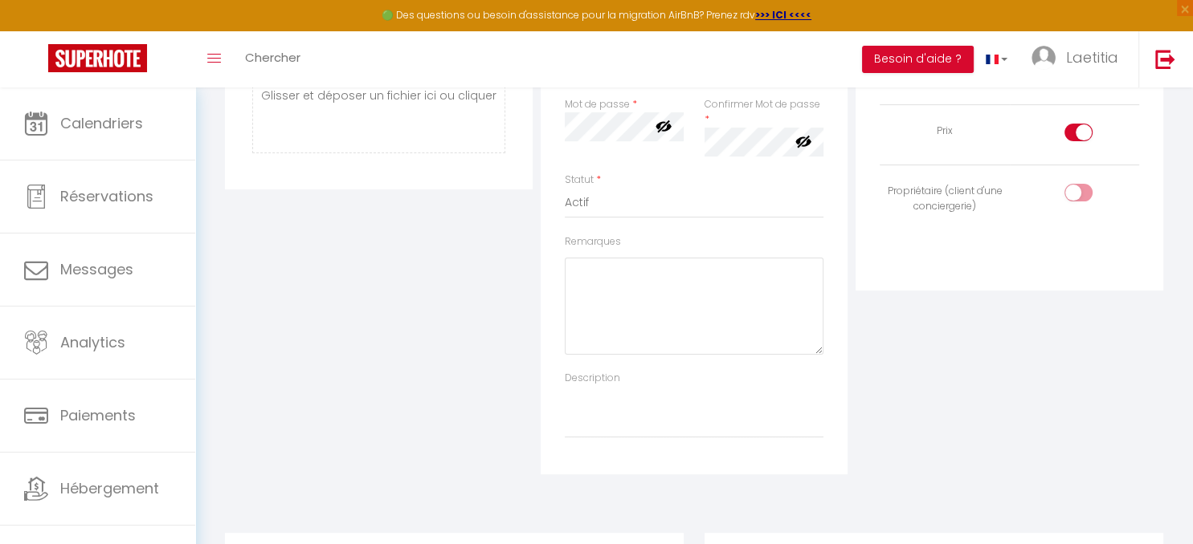
scroll to position [0, 0]
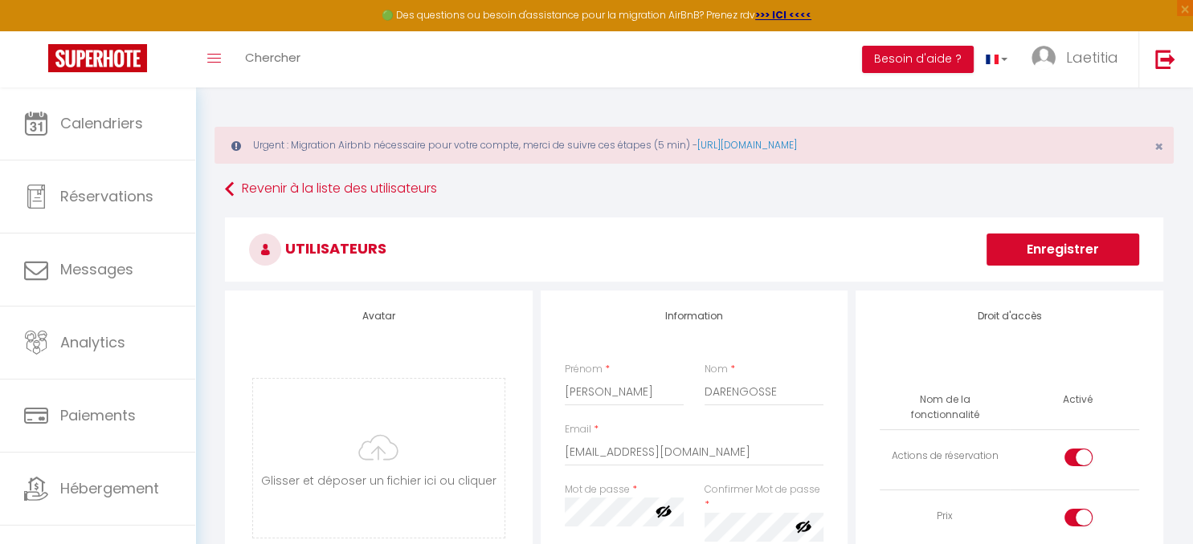
click at [1065, 247] on button "Enregistrer" at bounding box center [1062, 250] width 153 height 32
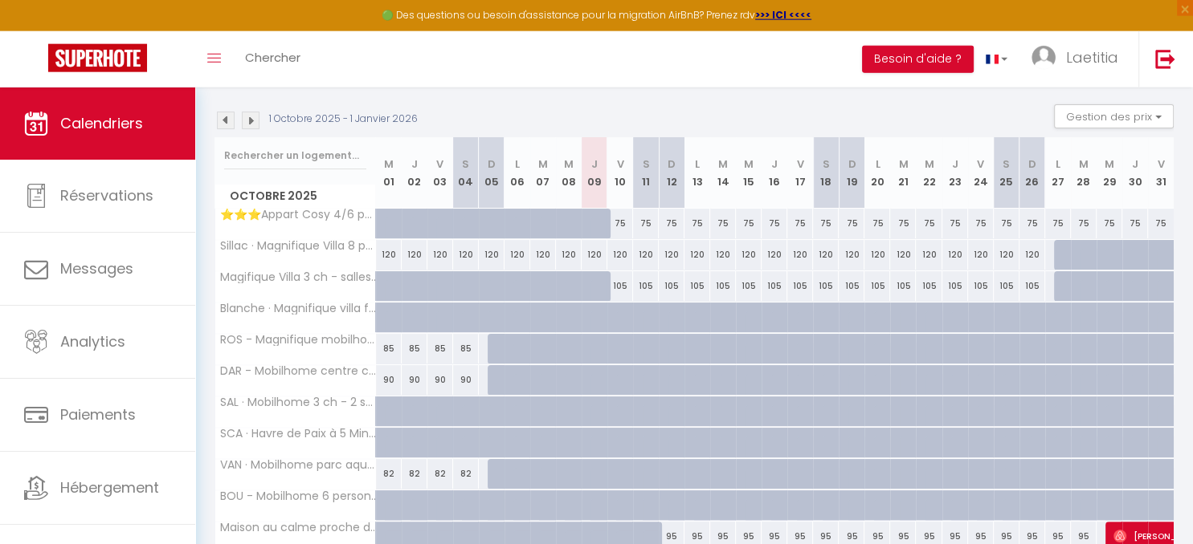
scroll to position [254, 0]
